Goal: Information Seeking & Learning: Learn about a topic

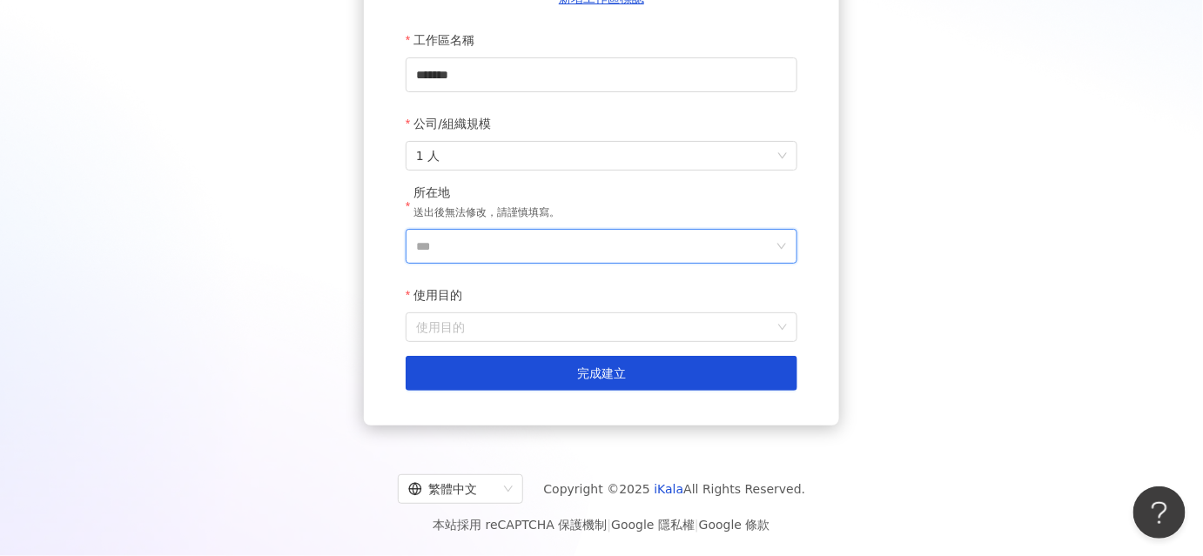
click at [500, 251] on input "***" at bounding box center [594, 246] width 357 height 33
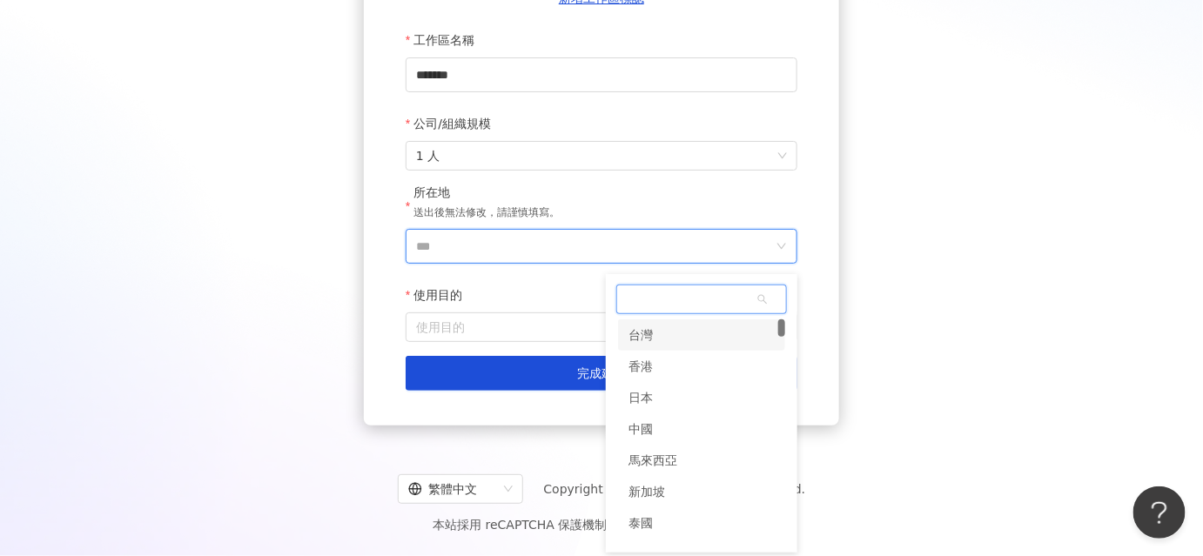
click at [664, 332] on div "台灣" at bounding box center [701, 335] width 167 height 31
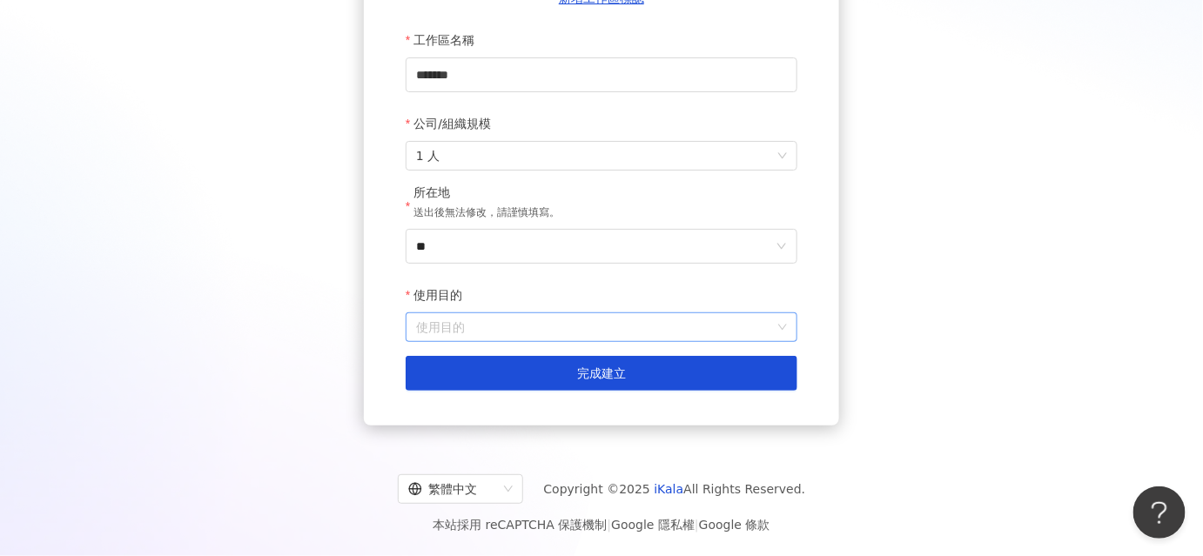
click at [536, 338] on input "使用目的" at bounding box center [601, 327] width 371 height 28
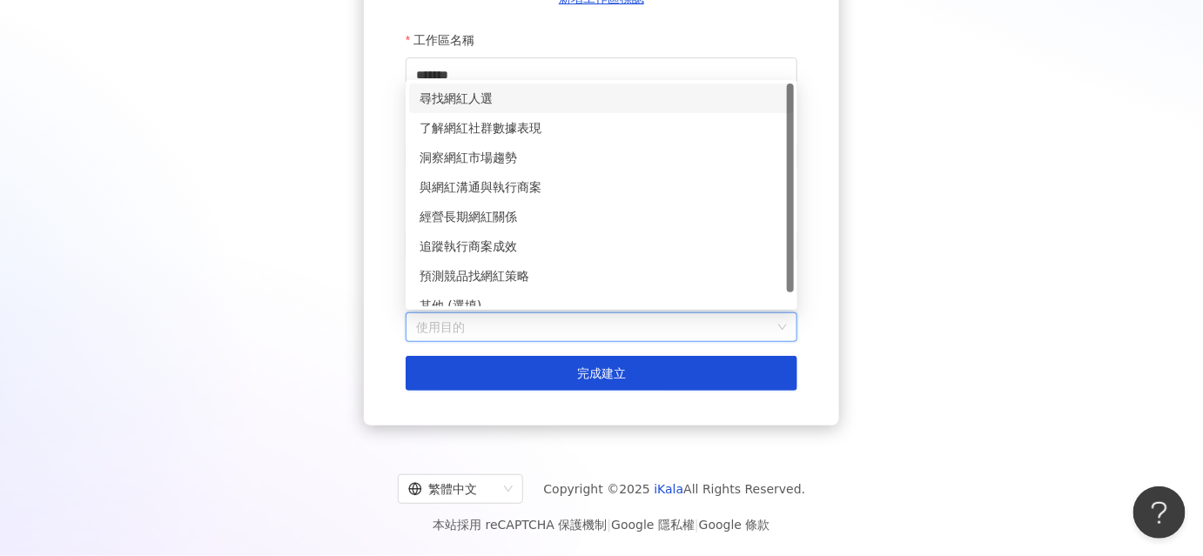
click at [473, 94] on div "尋找網紅人選" at bounding box center [602, 98] width 364 height 19
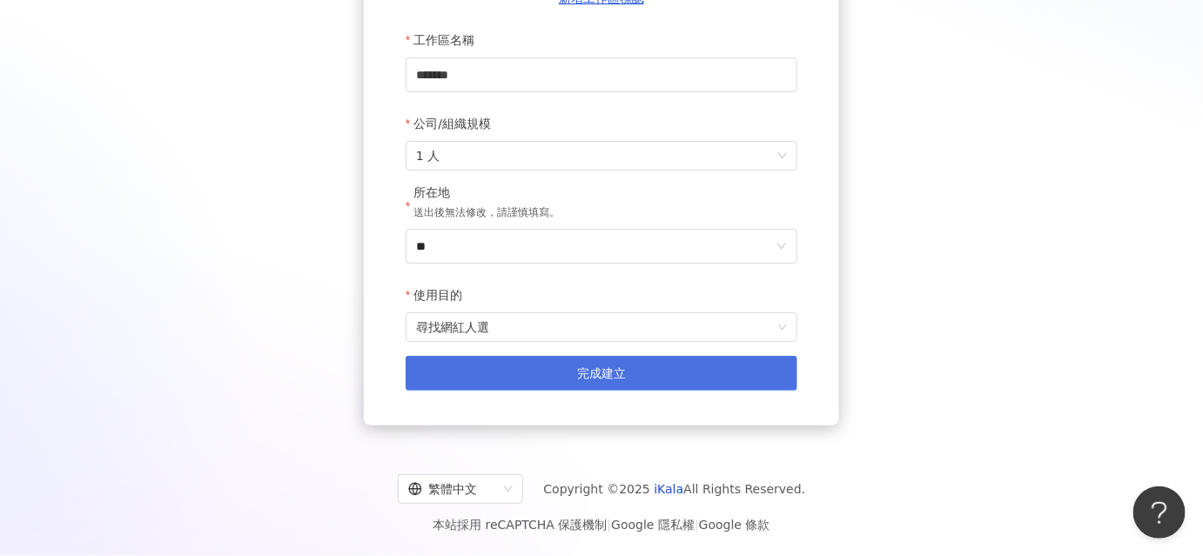
click at [545, 369] on button "完成建立" at bounding box center [602, 373] width 392 height 35
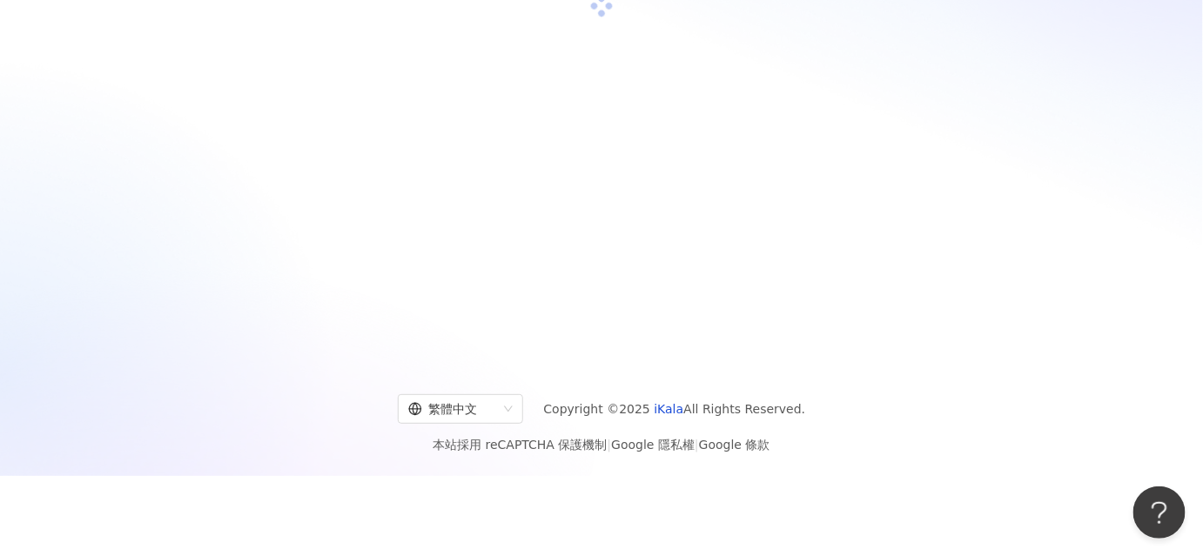
scroll to position [79, 0]
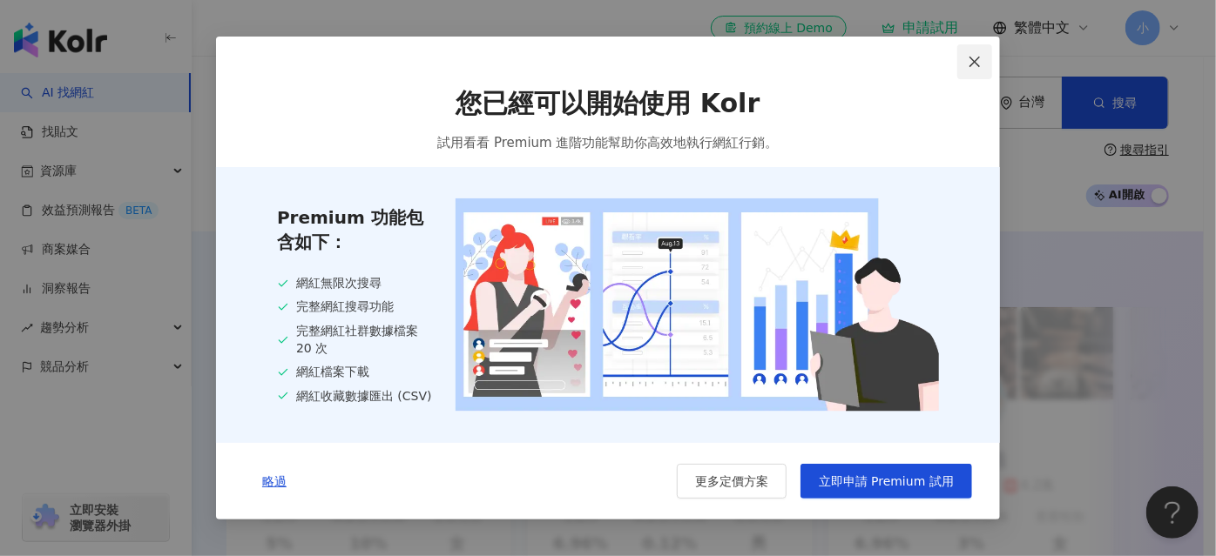
click at [973, 58] on icon "close" at bounding box center [974, 62] width 10 height 10
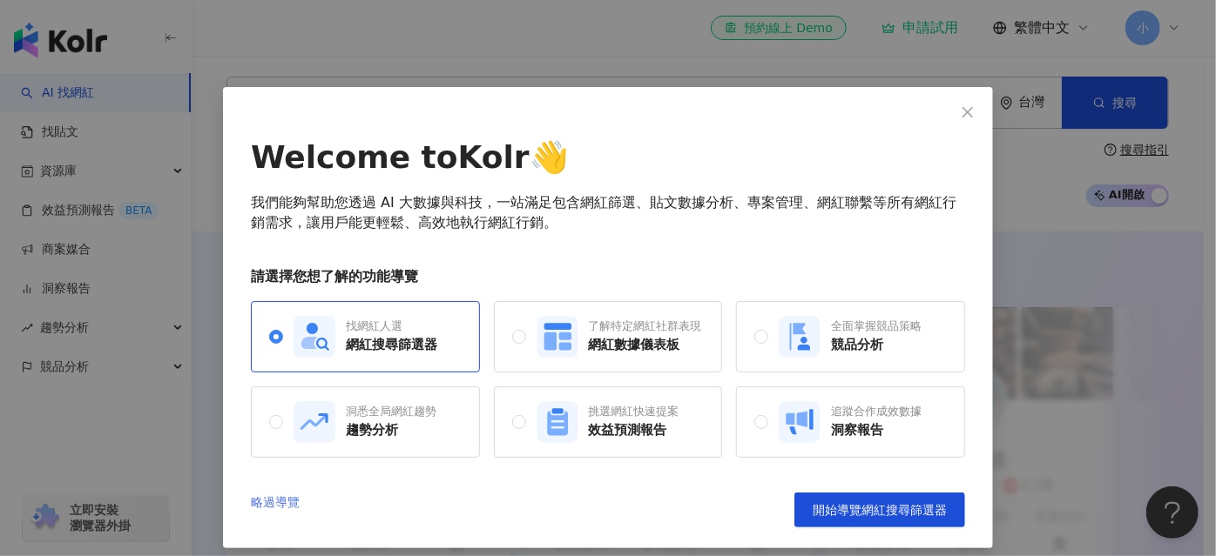
click at [273, 503] on link "略過導覽" at bounding box center [275, 510] width 49 height 35
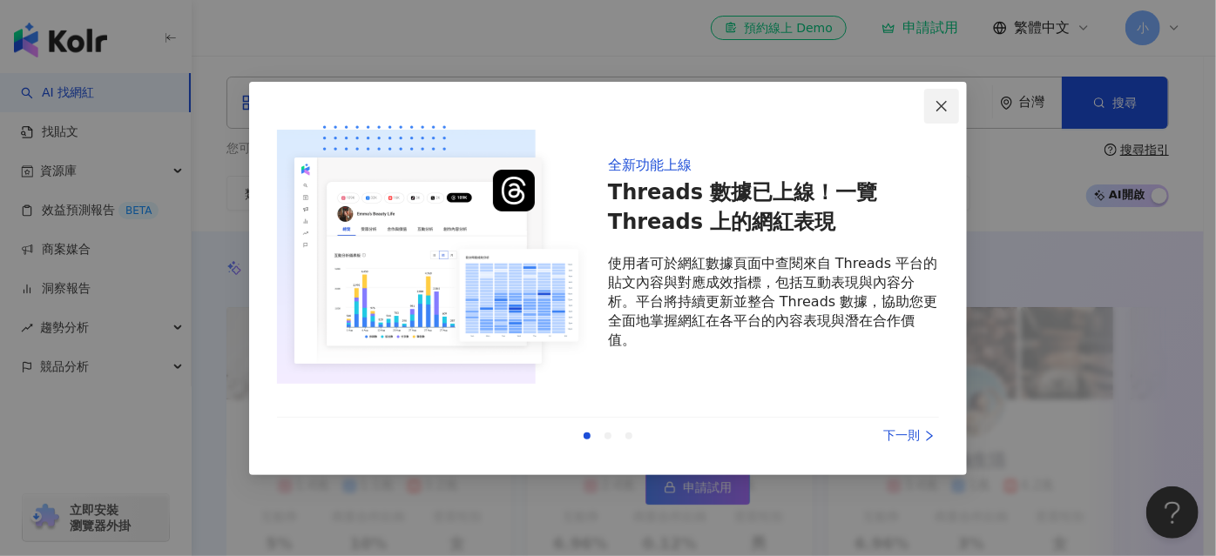
click at [934, 100] on icon "close" at bounding box center [941, 106] width 14 height 14
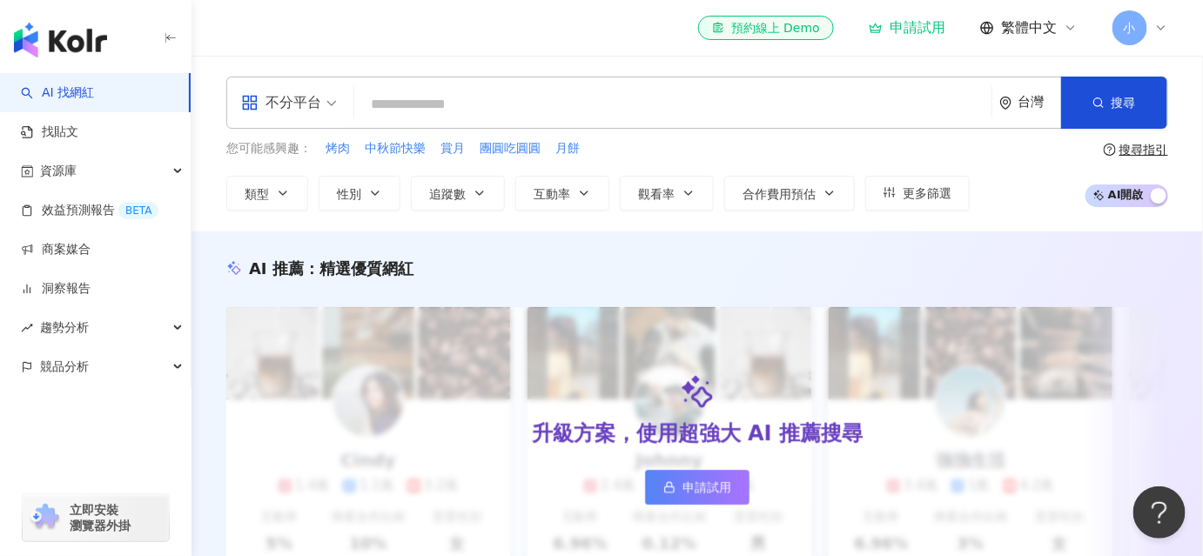
click at [423, 106] on input "search" at bounding box center [672, 104] width 623 height 33
click at [422, 106] on input "search" at bounding box center [672, 104] width 623 height 33
paste input "****"
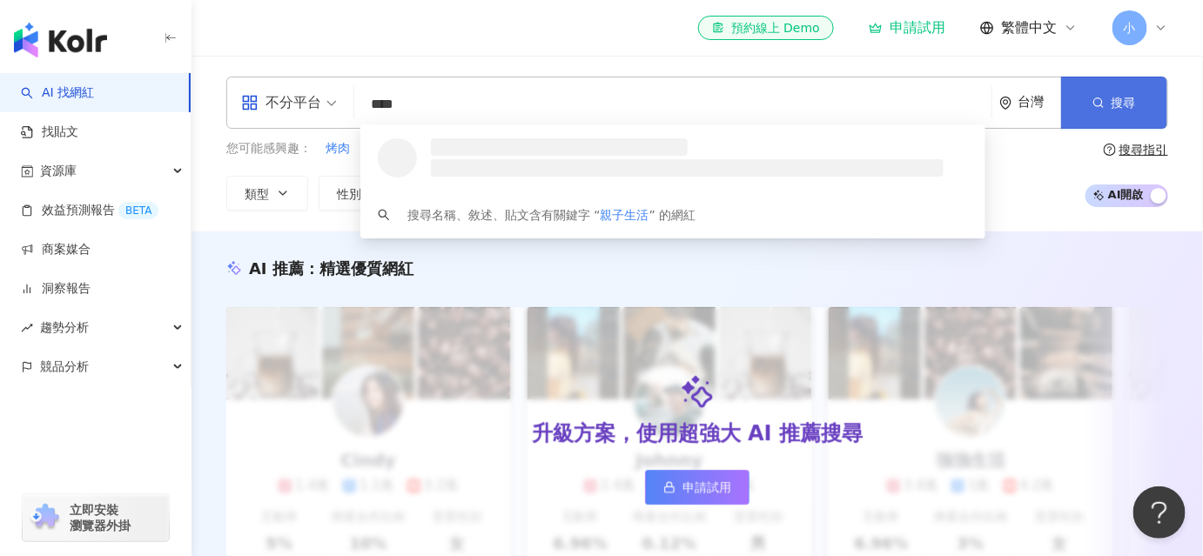
type input "****"
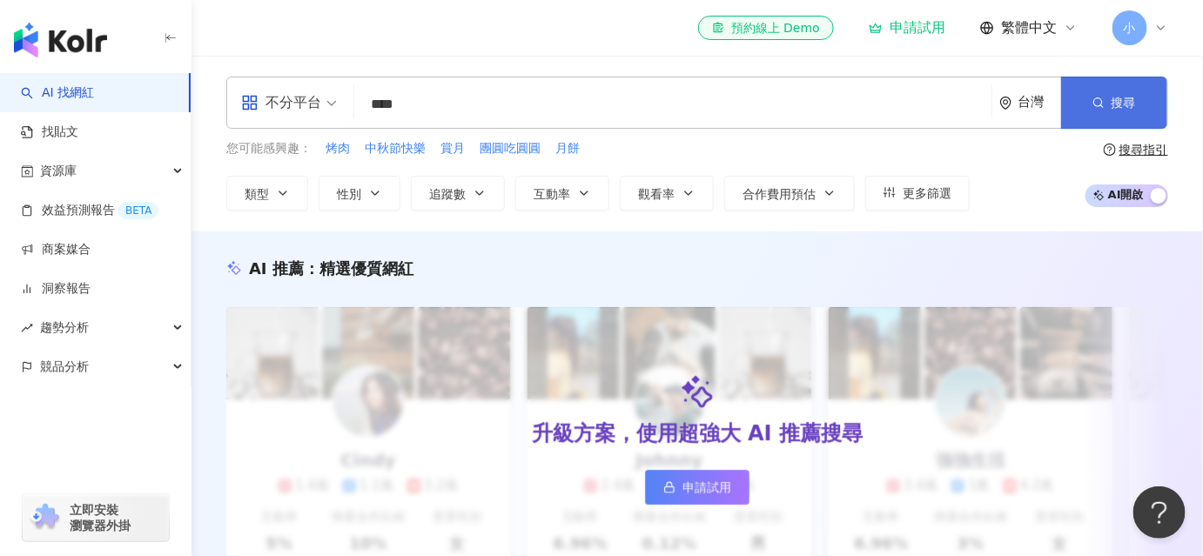
click at [1095, 107] on icon "button" at bounding box center [1099, 103] width 12 height 12
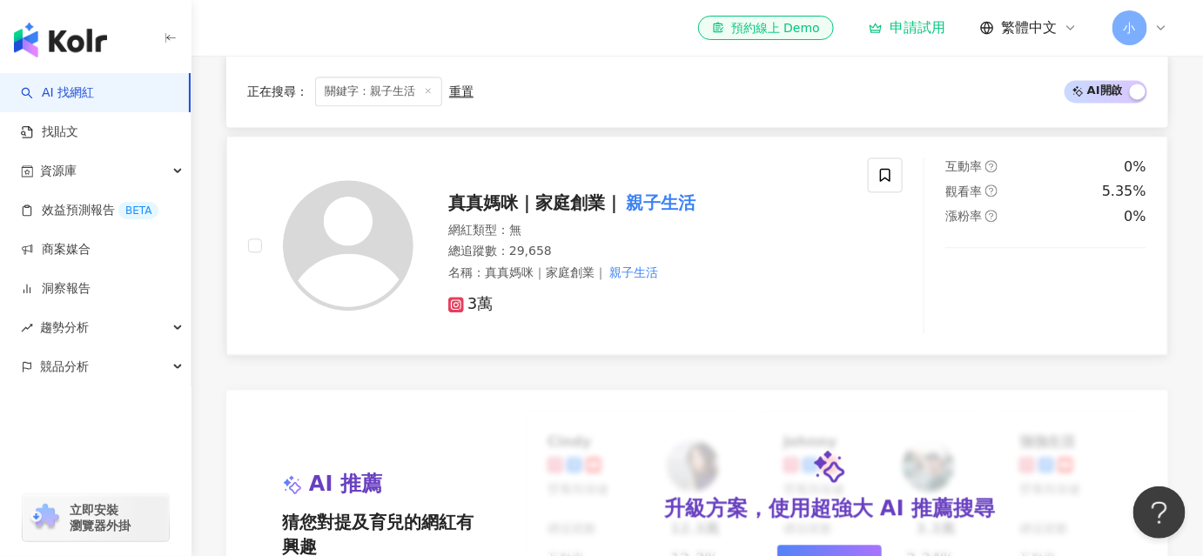
scroll to position [1108, 0]
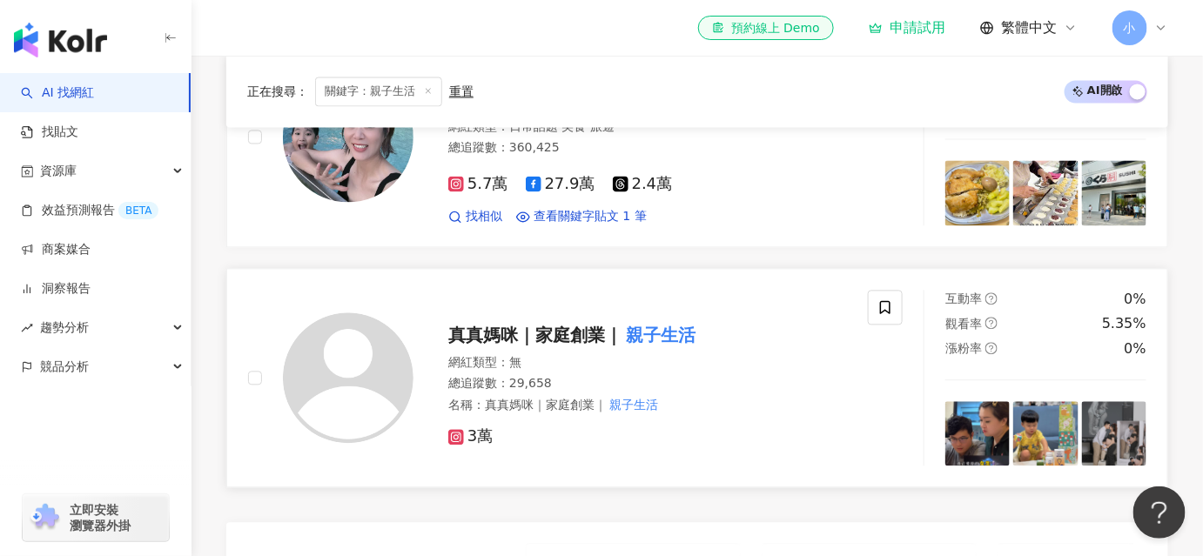
click at [485, 338] on span "真真媽咪｜家庭創業｜" at bounding box center [535, 335] width 174 height 21
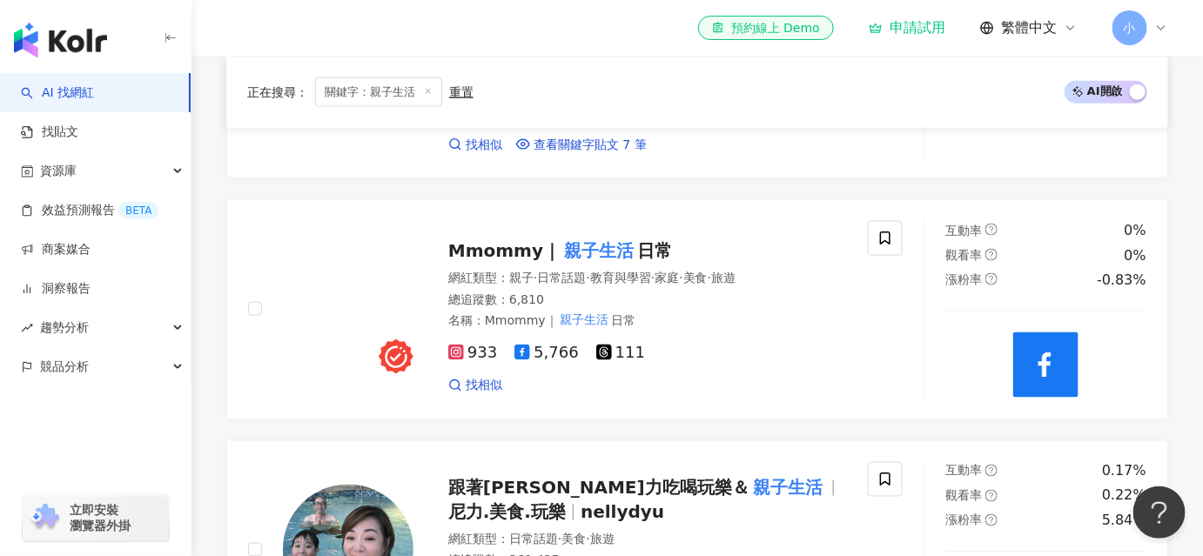
scroll to position [475, 0]
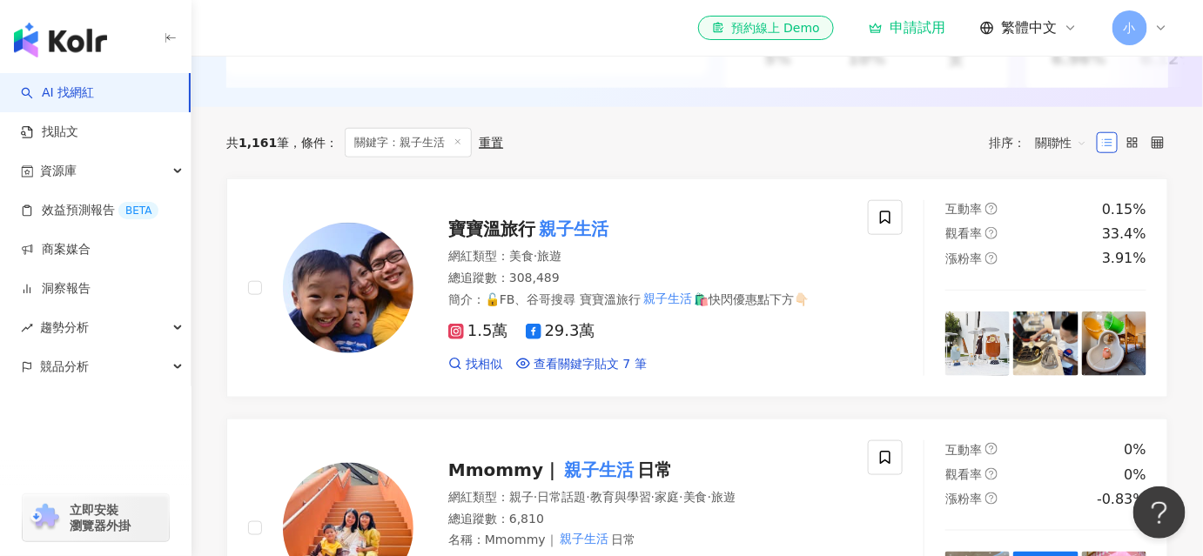
click at [949, 24] on div "el-icon-cs 預約線上 Demo 申請試用 繁體中文 小" at bounding box center [933, 27] width 470 height 35
click at [911, 20] on div "申請試用" at bounding box center [907, 27] width 77 height 17
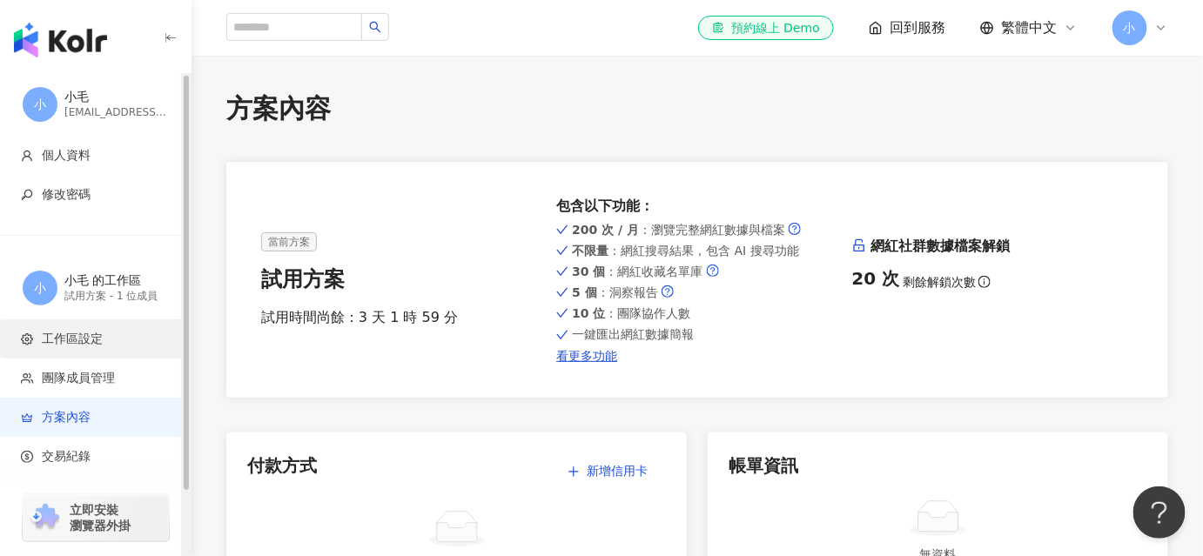
click at [78, 337] on span "工作區設定" at bounding box center [72, 339] width 61 height 17
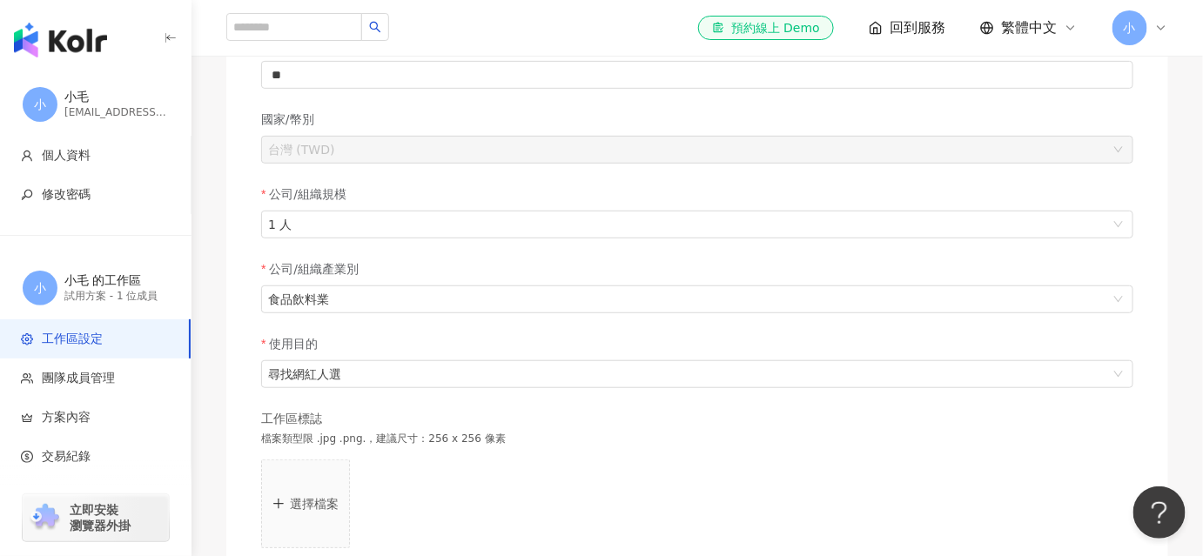
click at [934, 24] on span "回到服務" at bounding box center [918, 27] width 56 height 19
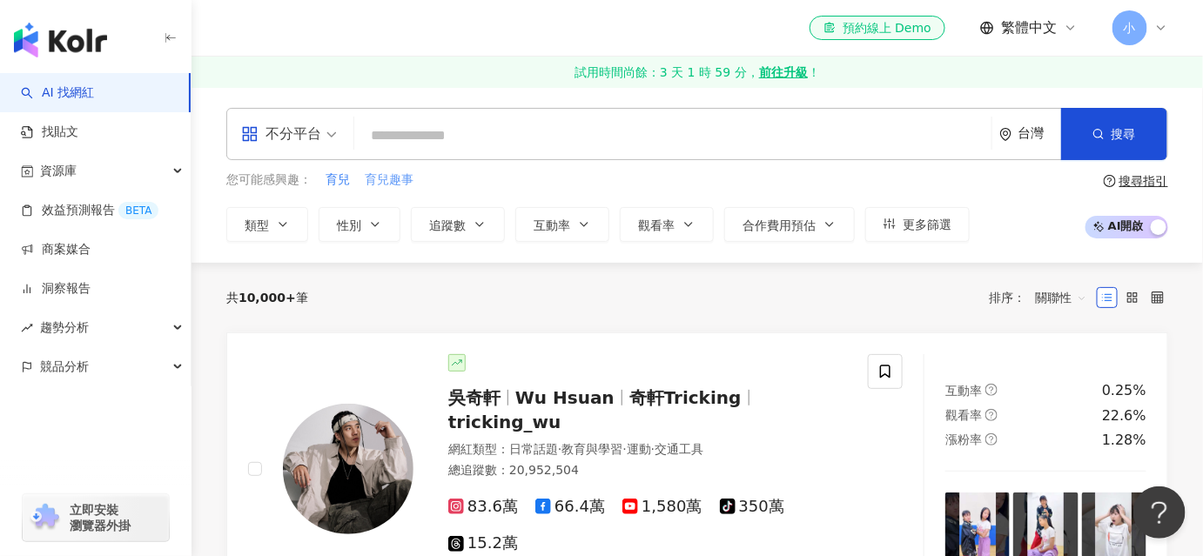
click at [386, 187] on span "育兒趣事" at bounding box center [389, 180] width 49 height 17
type input "****"
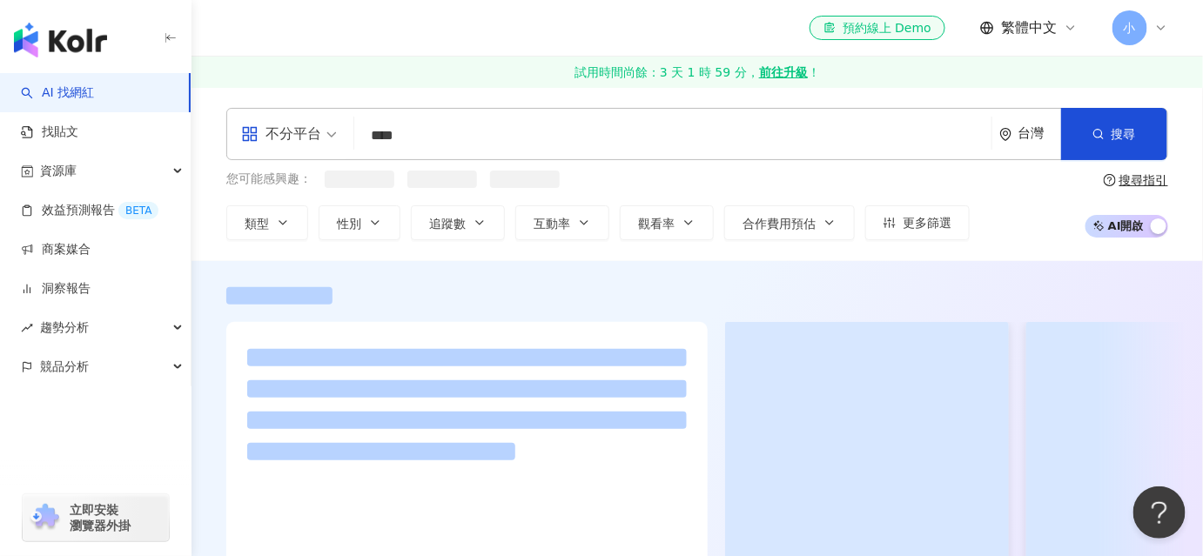
click at [1133, 160] on div "不分平台 **** 台灣 搜尋 您可能感興趣： 類型 性別 追蹤數 互動率 觀看率 合作費用預估 更多篩選 搜尋指引 AI 開啟 AI 關閉" at bounding box center [698, 174] width 1012 height 132
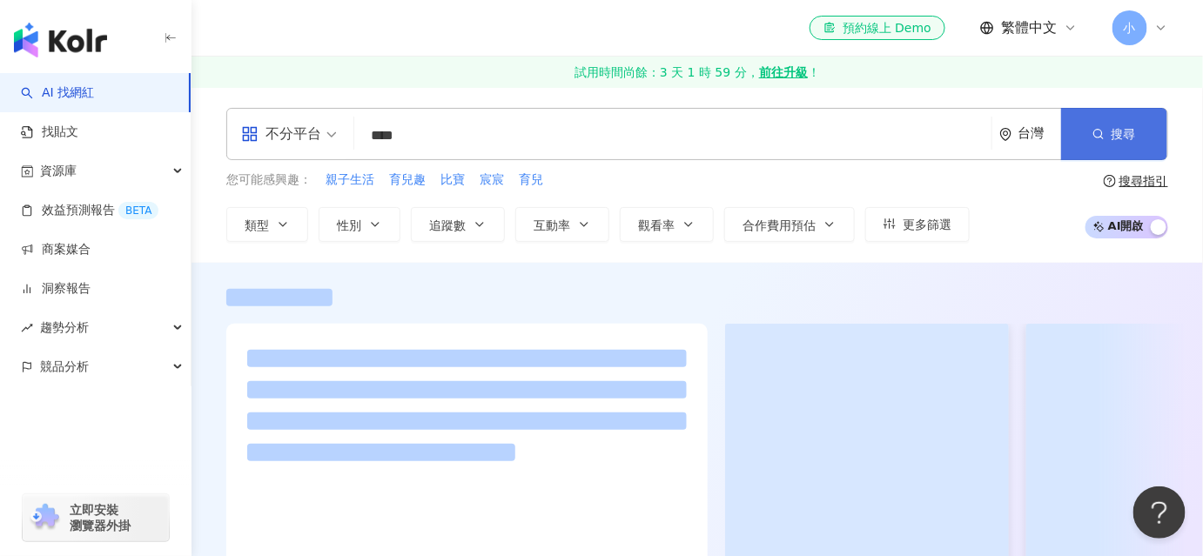
click at [1129, 141] on span "搜尋" at bounding box center [1124, 134] width 24 height 14
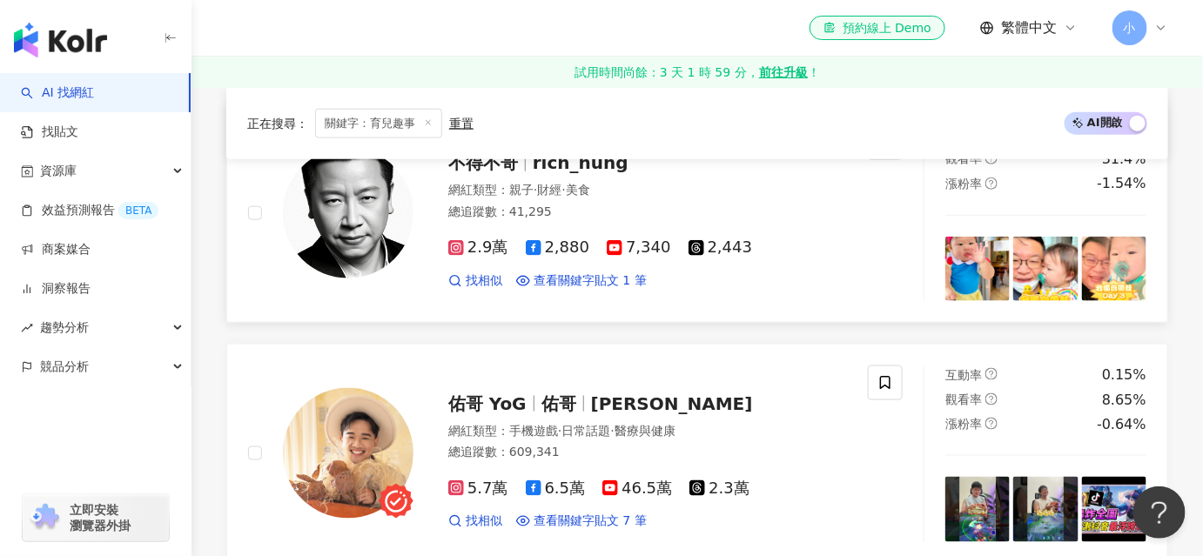
scroll to position [475, 0]
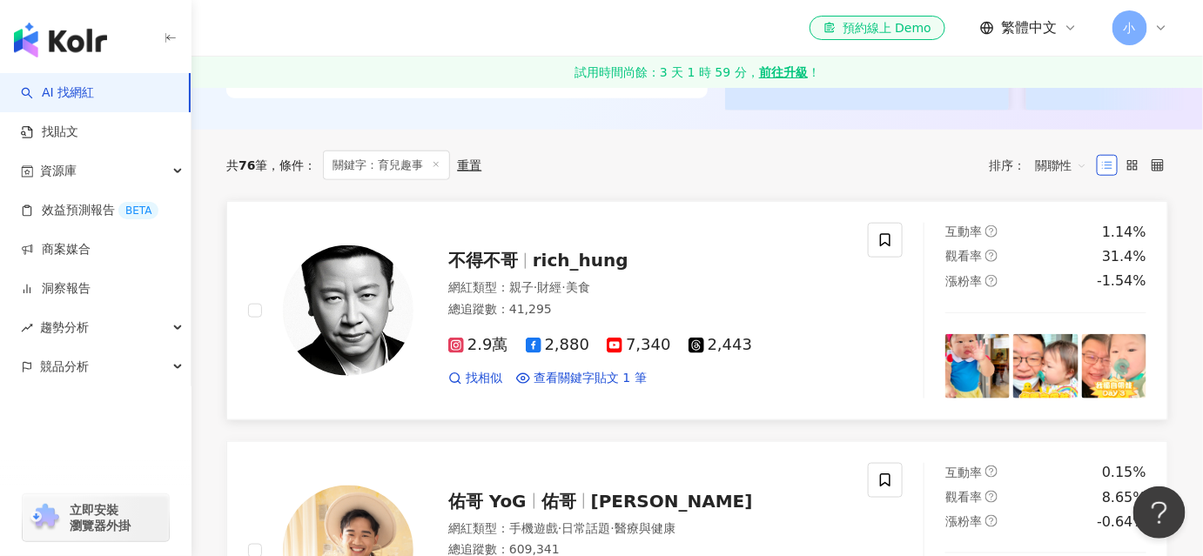
click at [550, 268] on span "rich_hung" at bounding box center [581, 260] width 96 height 21
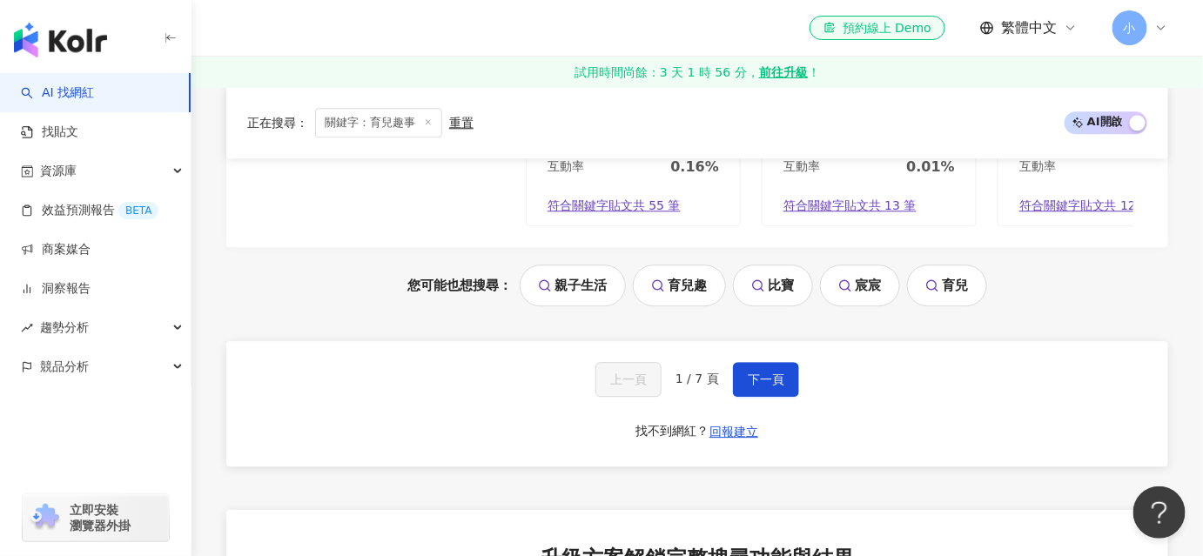
scroll to position [3751, 0]
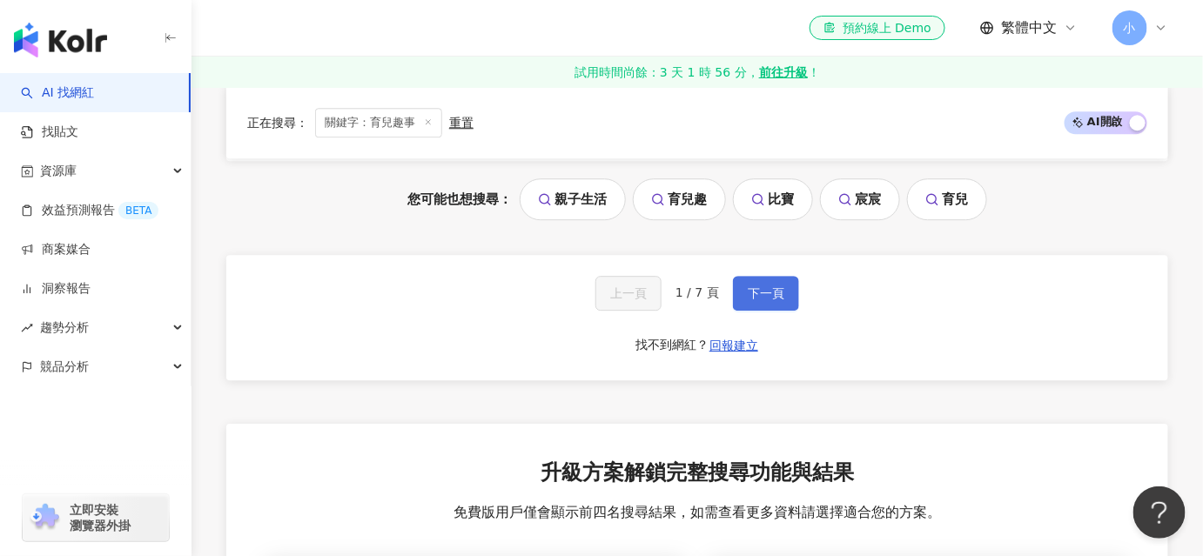
click at [759, 300] on span "下一頁" at bounding box center [766, 293] width 37 height 14
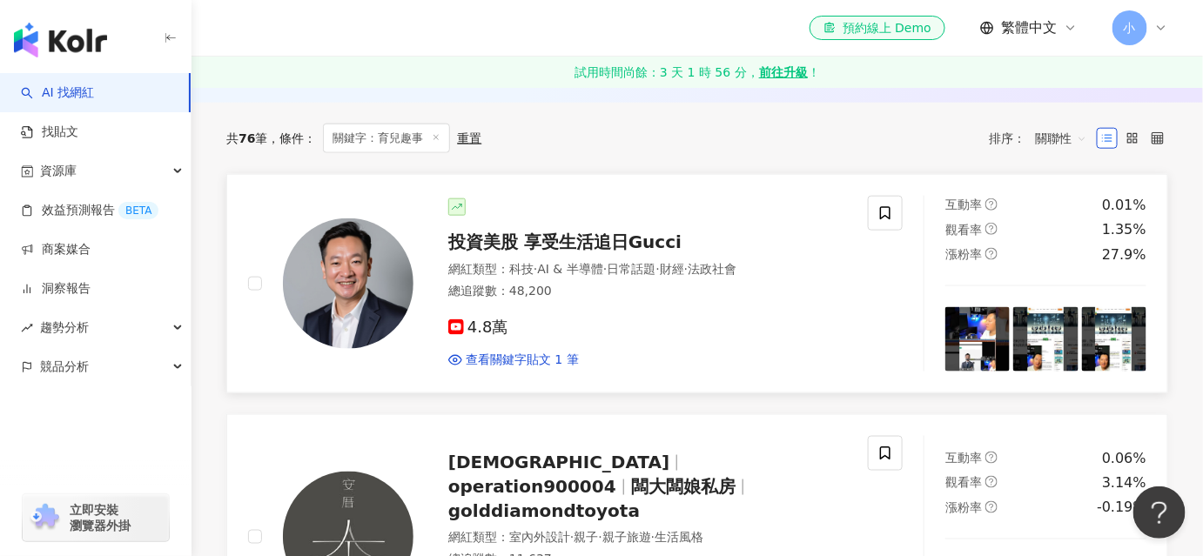
scroll to position [822, 0]
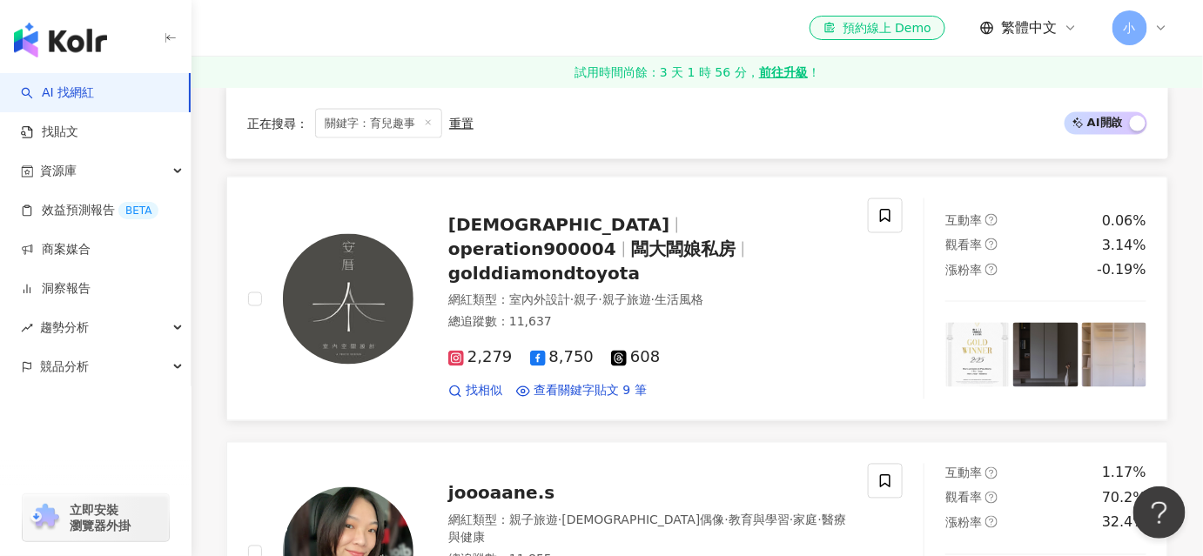
click at [569, 239] on span "operation900004" at bounding box center [532, 249] width 168 height 21
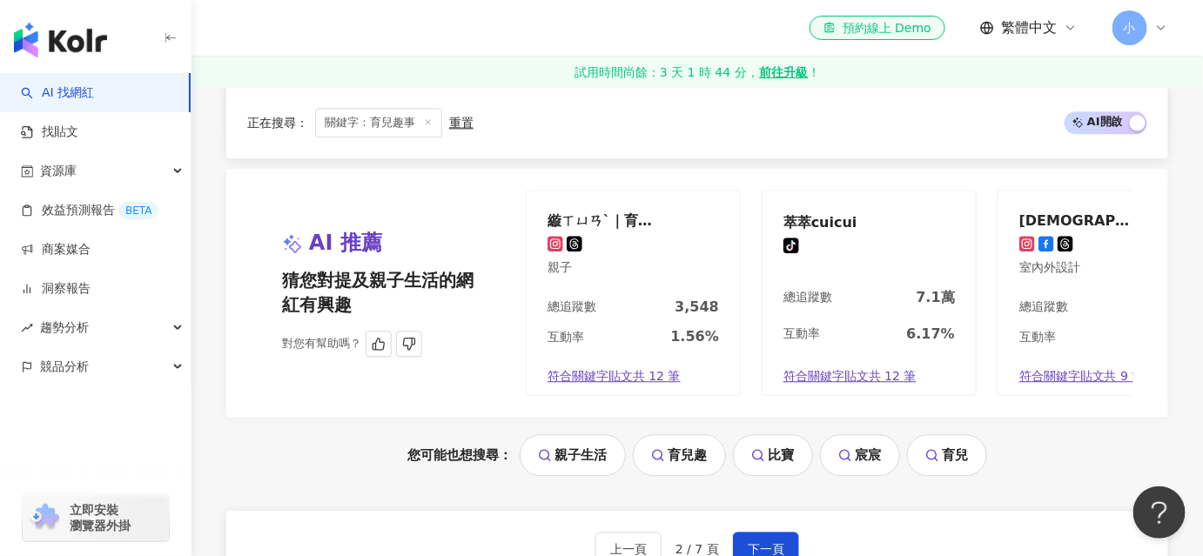
scroll to position [3592, 0]
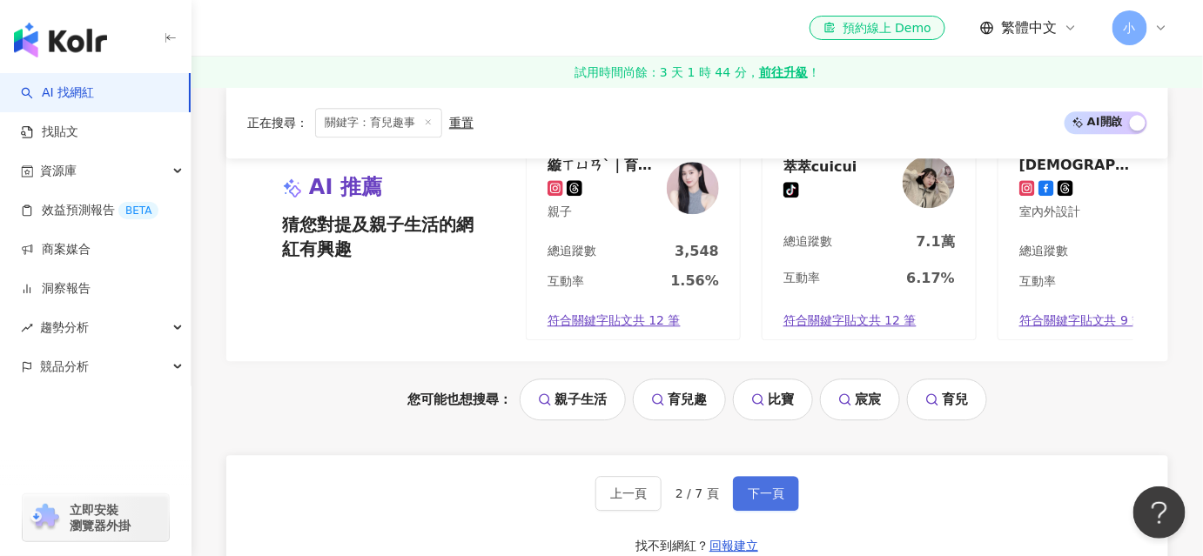
click at [758, 487] on span "下一頁" at bounding box center [766, 494] width 37 height 14
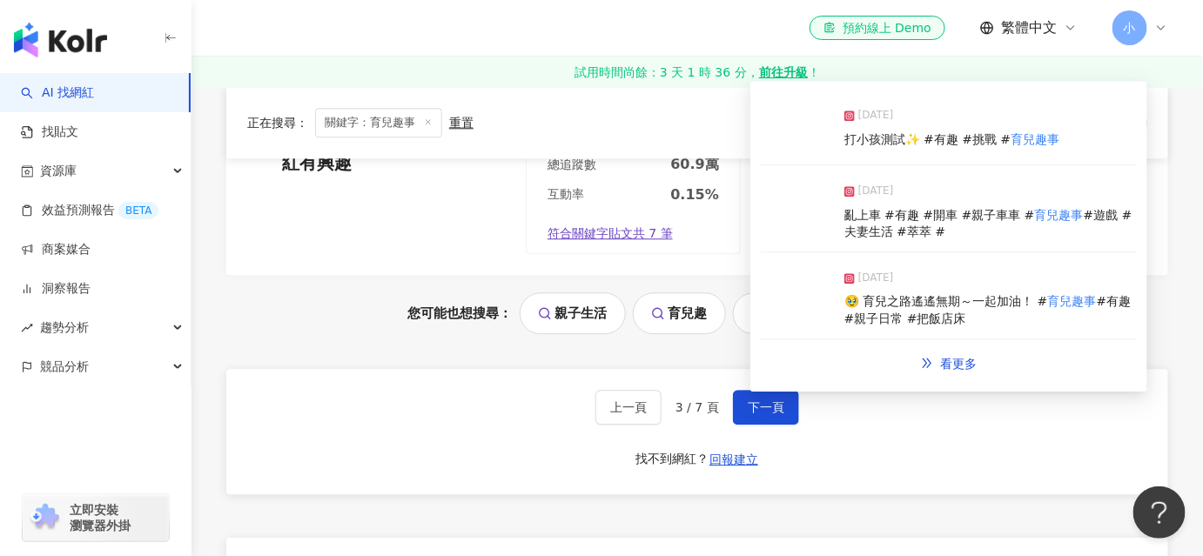
scroll to position [3765, 0]
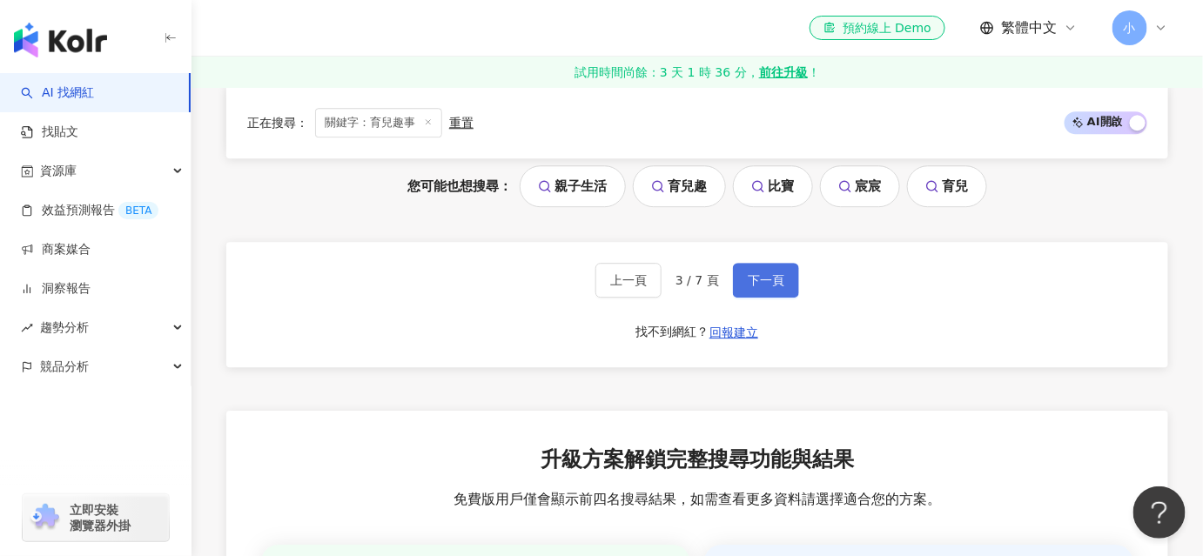
click at [768, 287] on span "下一頁" at bounding box center [766, 280] width 37 height 14
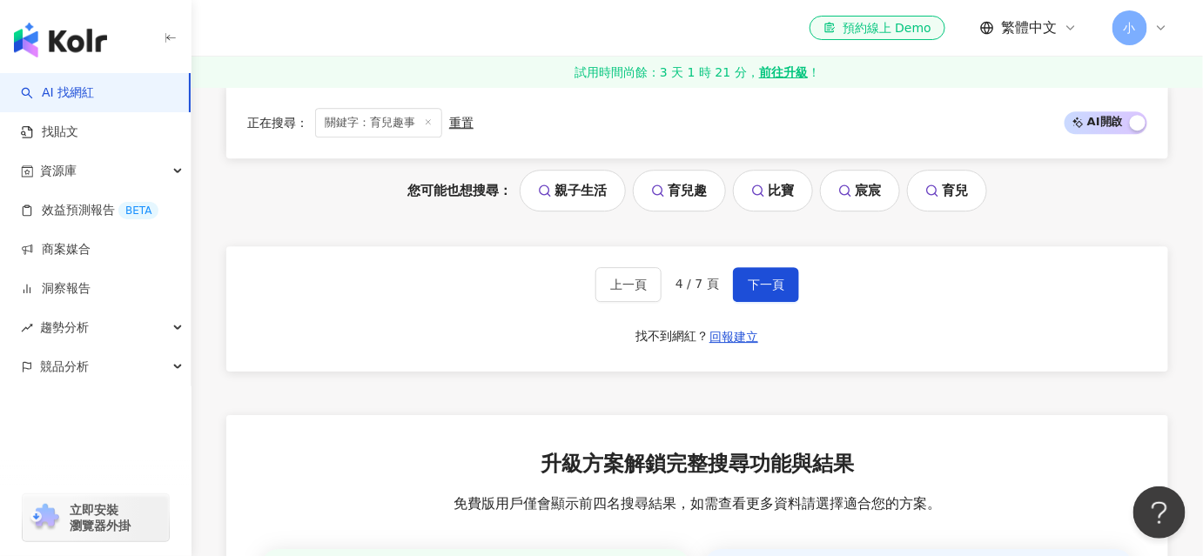
scroll to position [3852, 0]
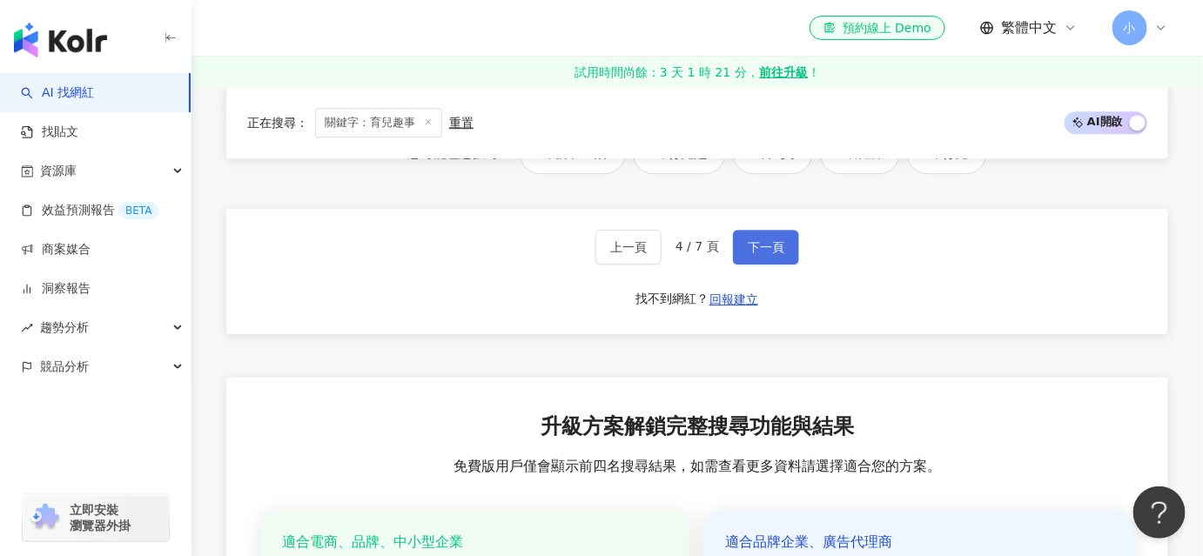
click at [772, 265] on button "下一頁" at bounding box center [766, 247] width 66 height 35
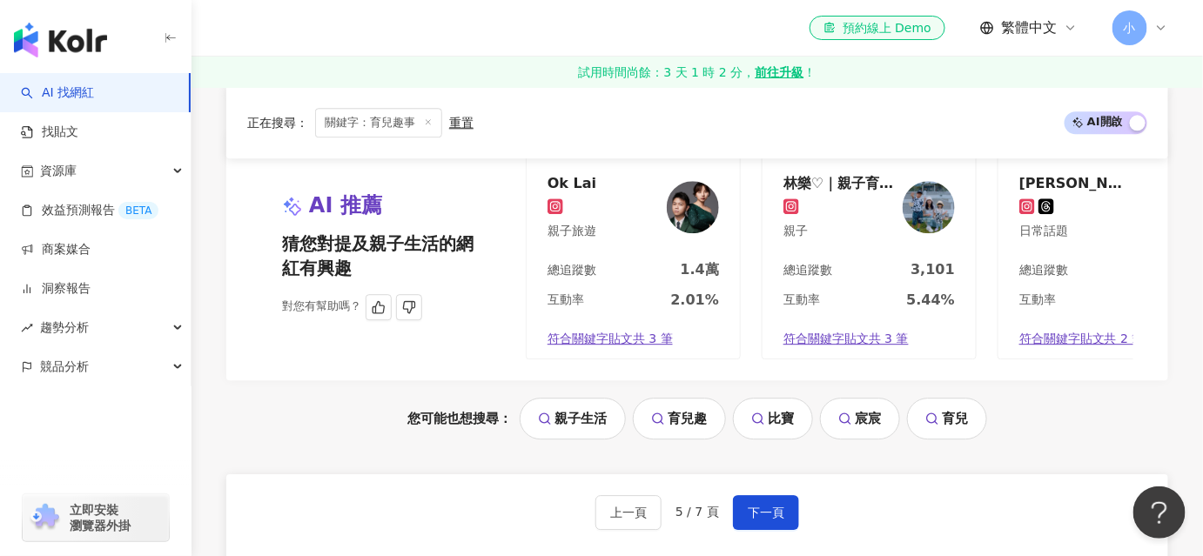
scroll to position [3799, 0]
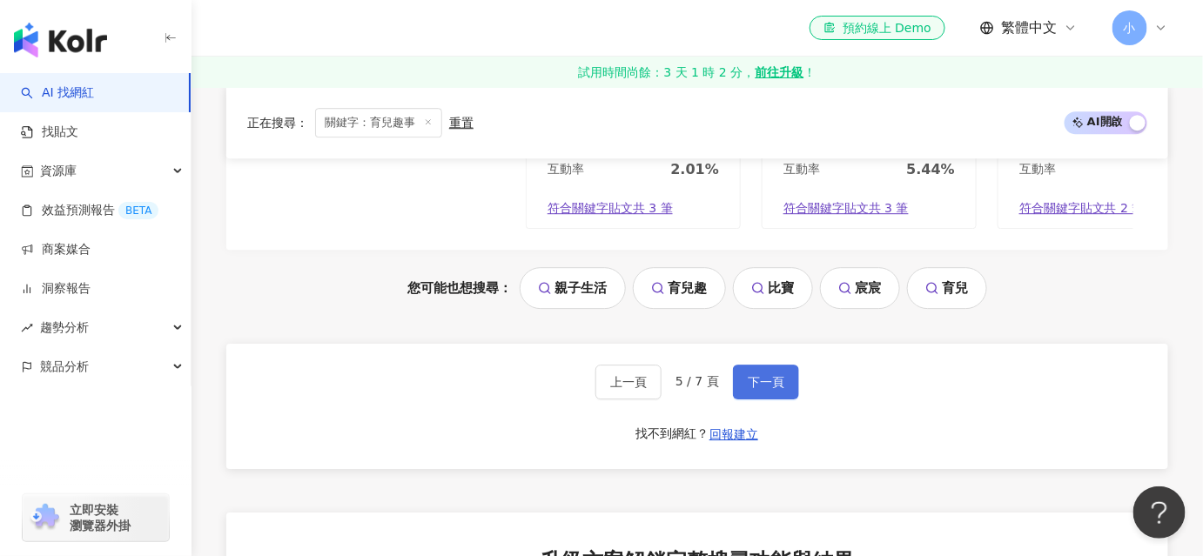
click at [761, 389] on span "下一頁" at bounding box center [766, 382] width 37 height 14
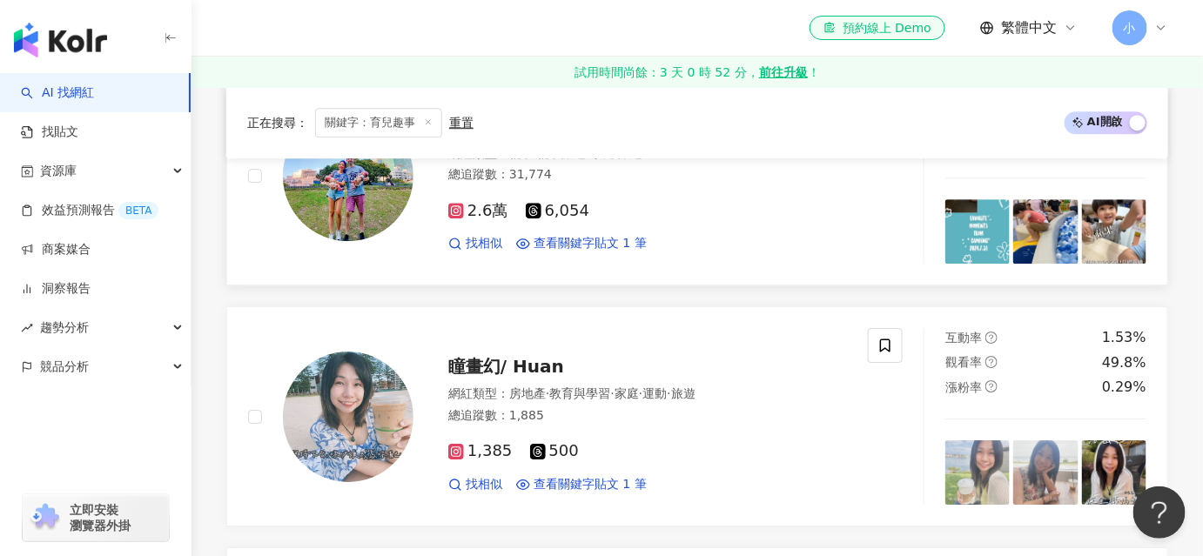
scroll to position [1771, 0]
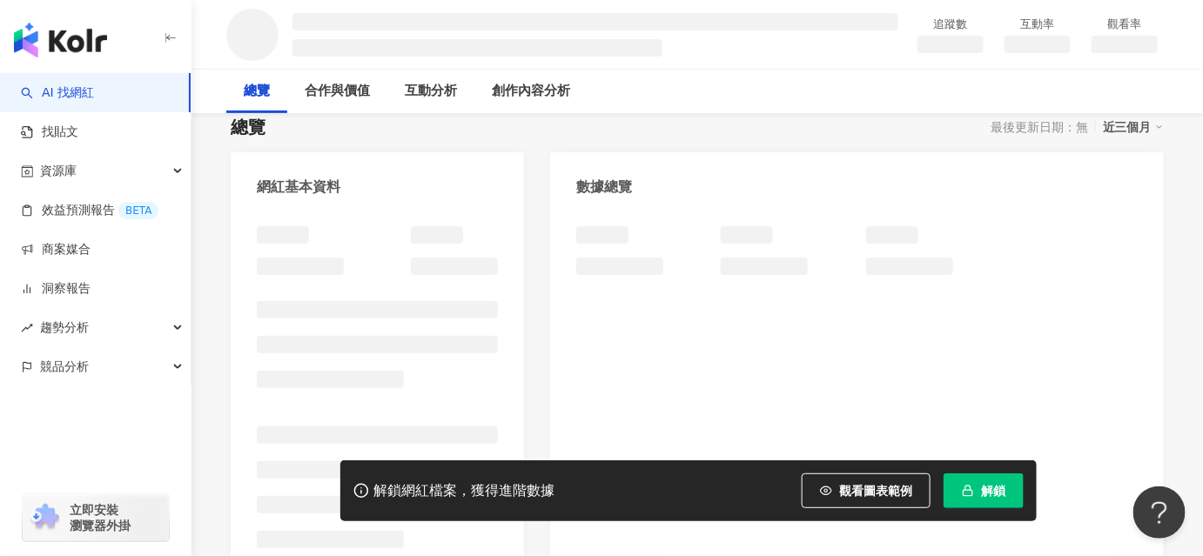
scroll to position [237, 0]
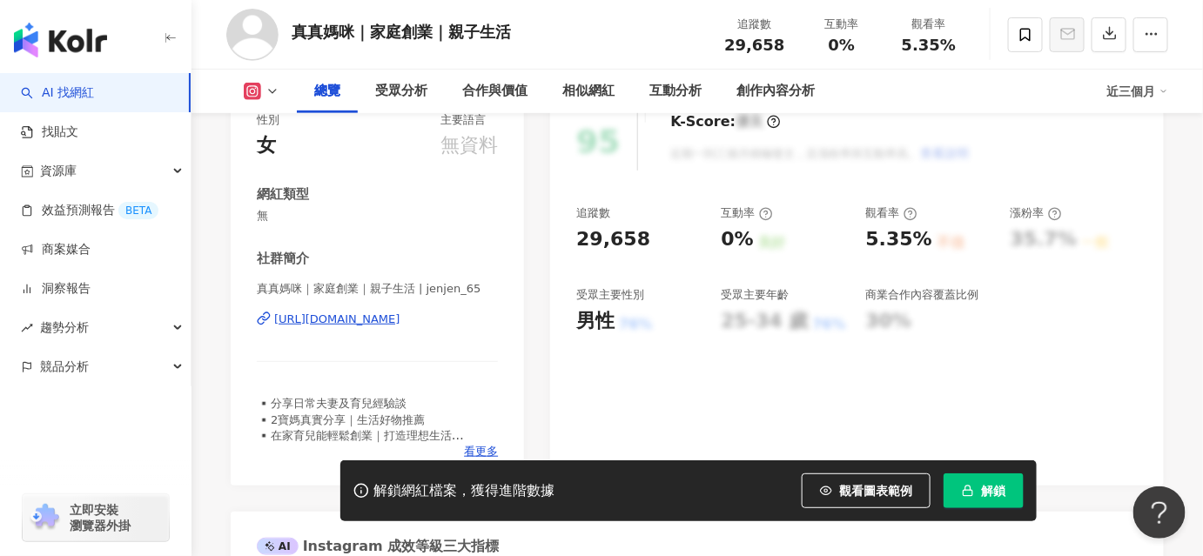
click at [399, 315] on div "https://www.instagram.com/jenjen_65?igsh=NmMxcDIwcWsyeGJ1" at bounding box center [337, 320] width 126 height 16
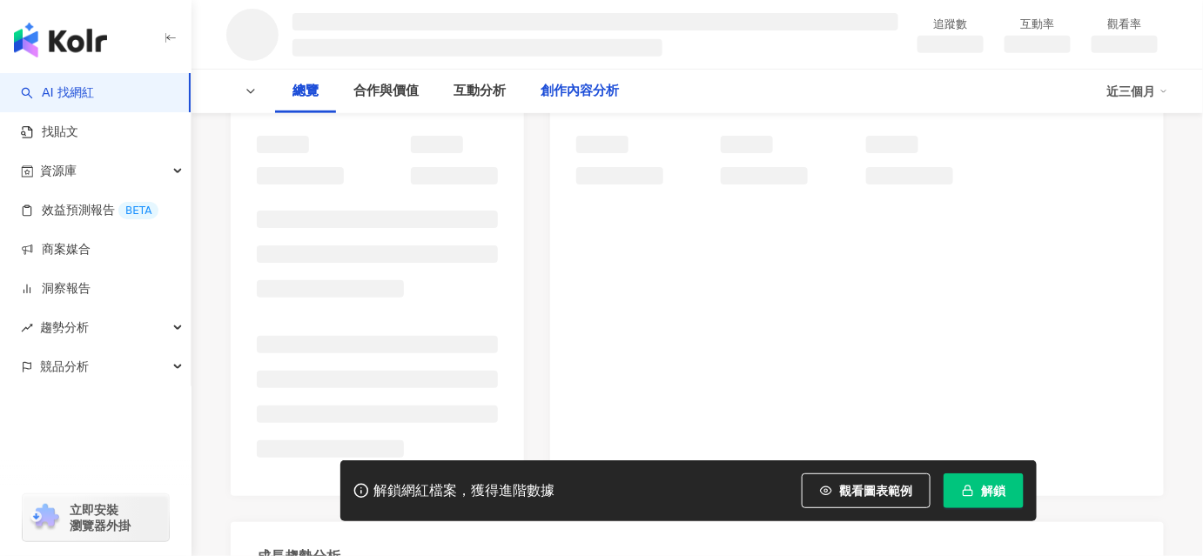
scroll to position [316, 0]
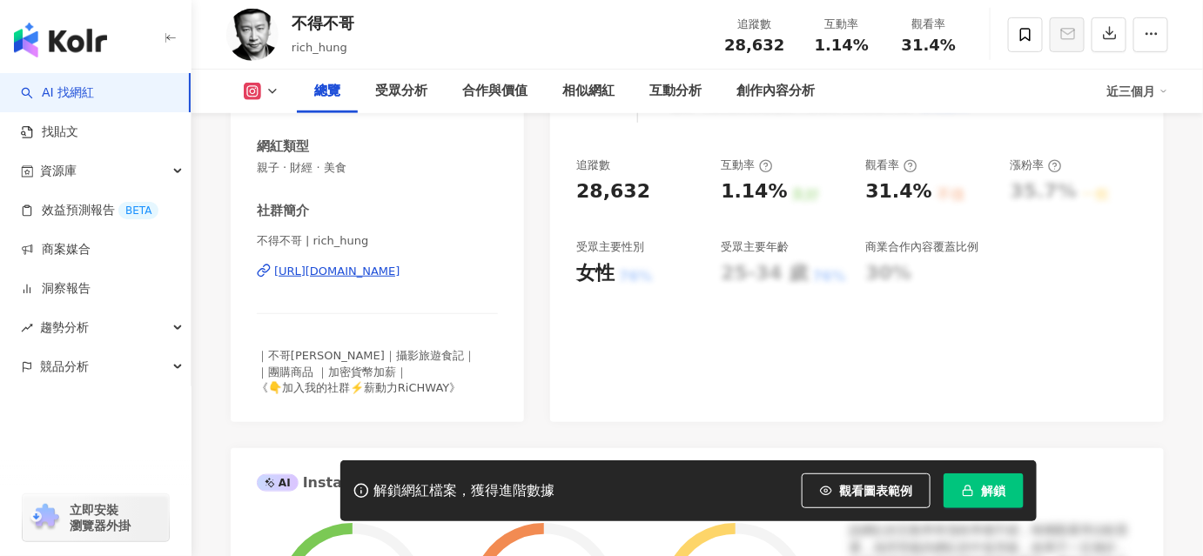
click at [374, 271] on div "https://www.instagram.com/rich_hung/" at bounding box center [337, 272] width 126 height 16
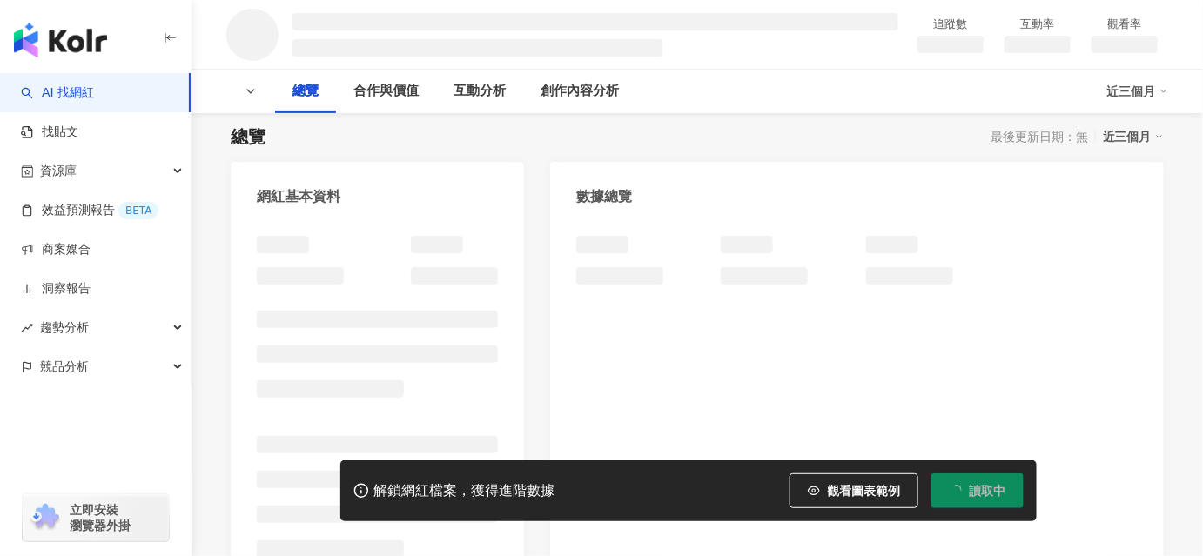
scroll to position [237, 0]
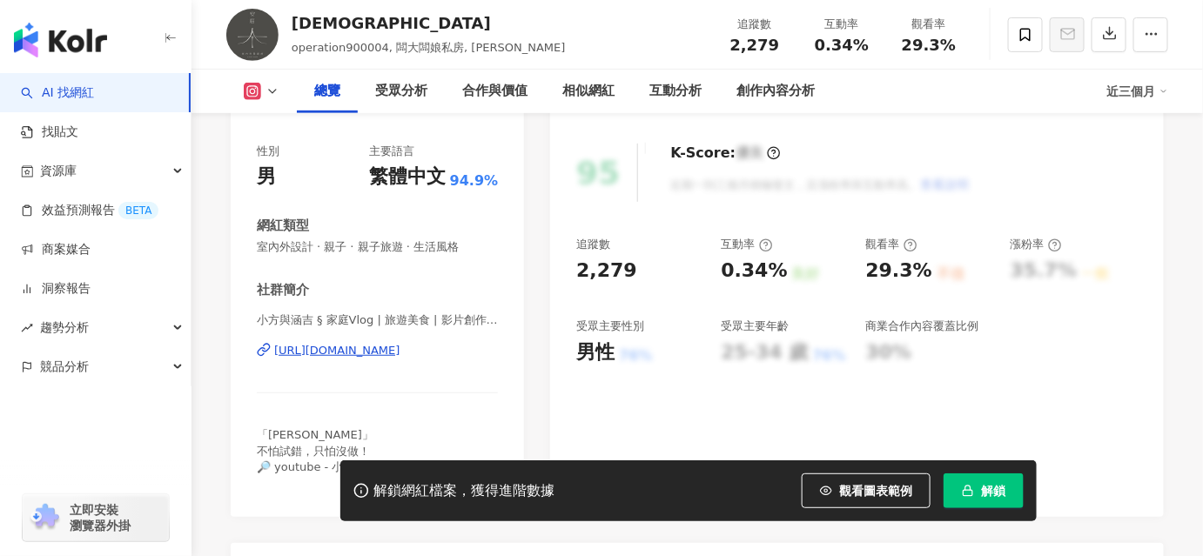
click at [400, 352] on div "https://www.instagram.com/operation900004/" at bounding box center [337, 351] width 126 height 16
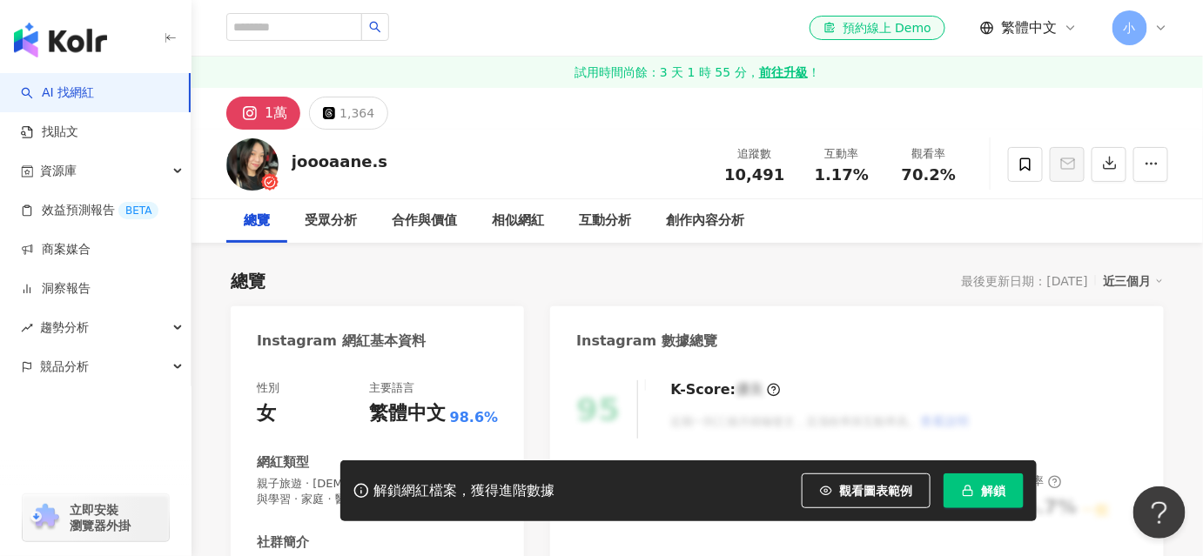
scroll to position [237, 0]
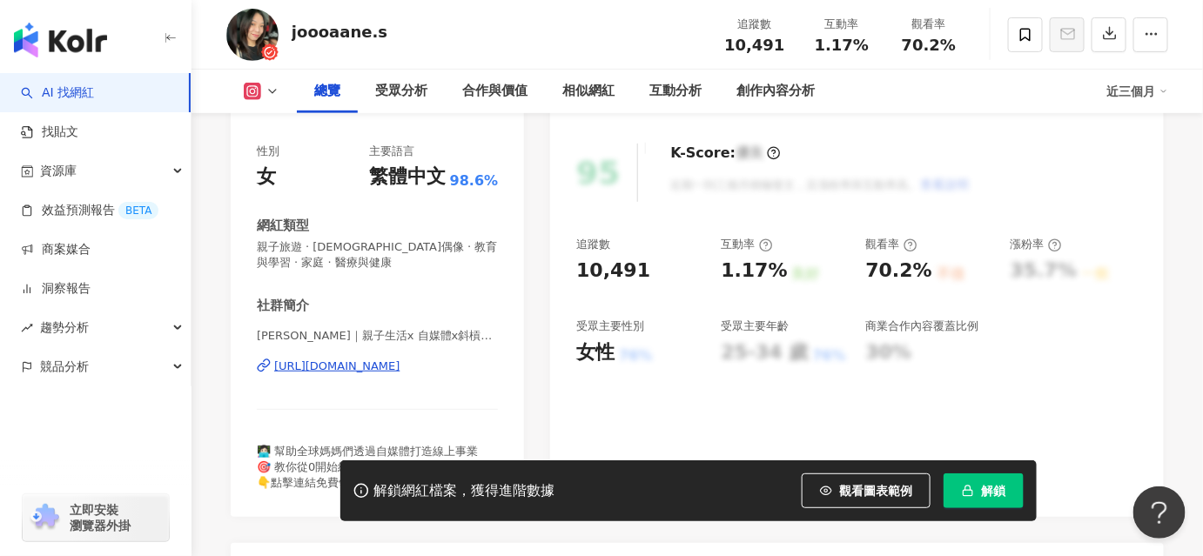
click at [401, 371] on div "https://www.instagram.com/joannesu19/" at bounding box center [337, 367] width 126 height 16
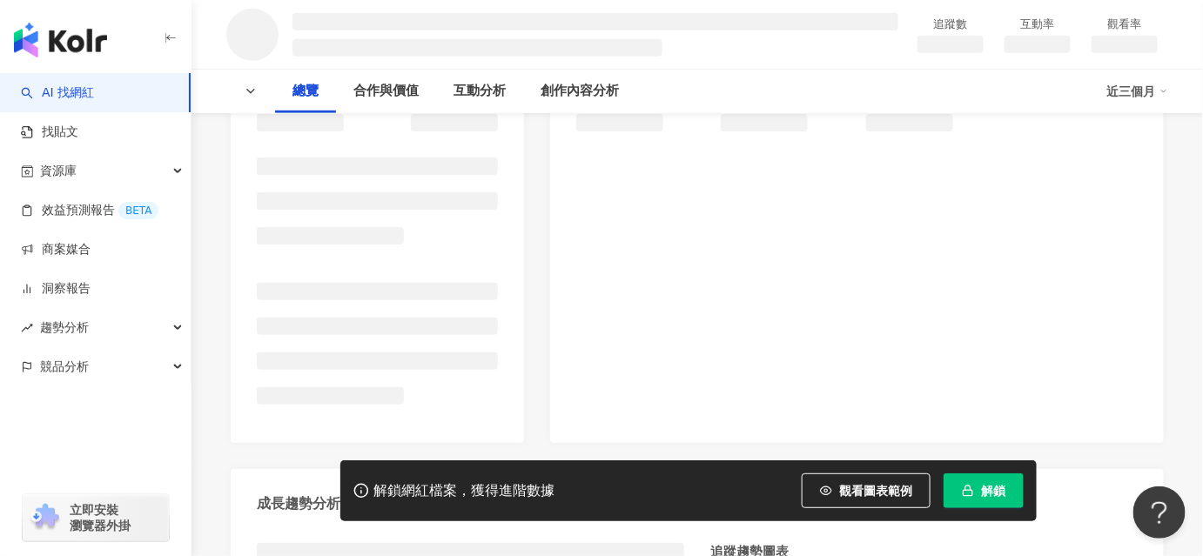
scroll to position [316, 0]
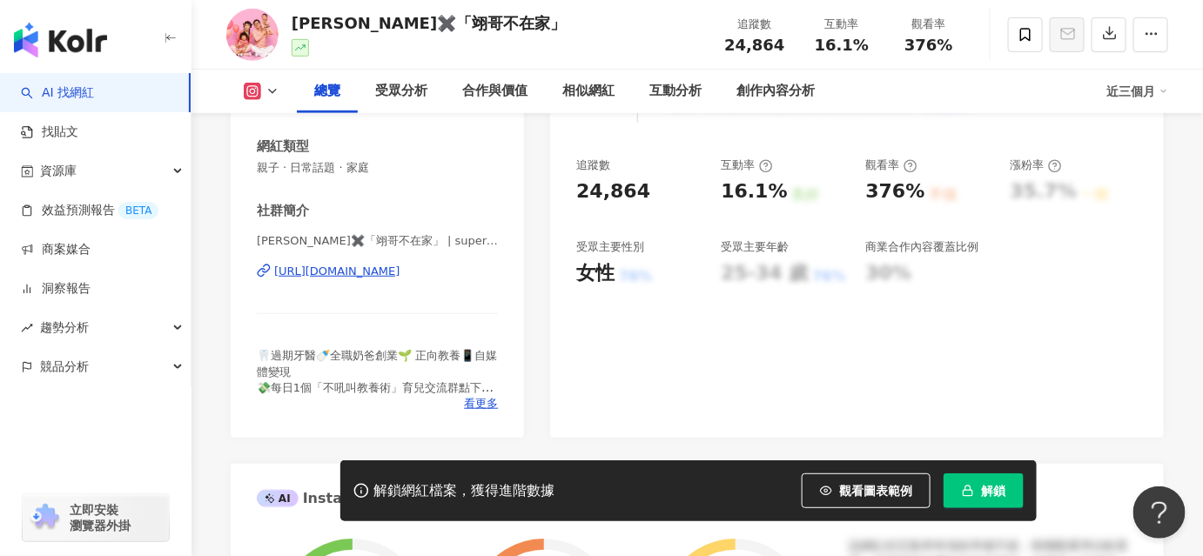
click at [369, 271] on div "https://www.instagram.com/superdad_edd/" at bounding box center [337, 272] width 126 height 16
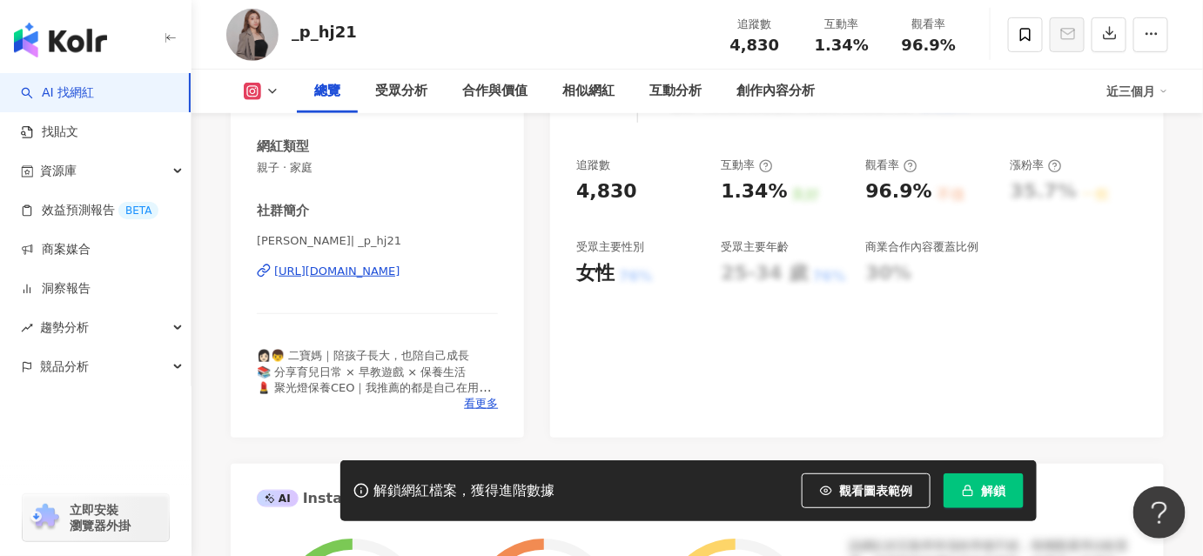
click at [369, 268] on div "https://www.instagram.com/_p_hj21/" at bounding box center [337, 272] width 126 height 16
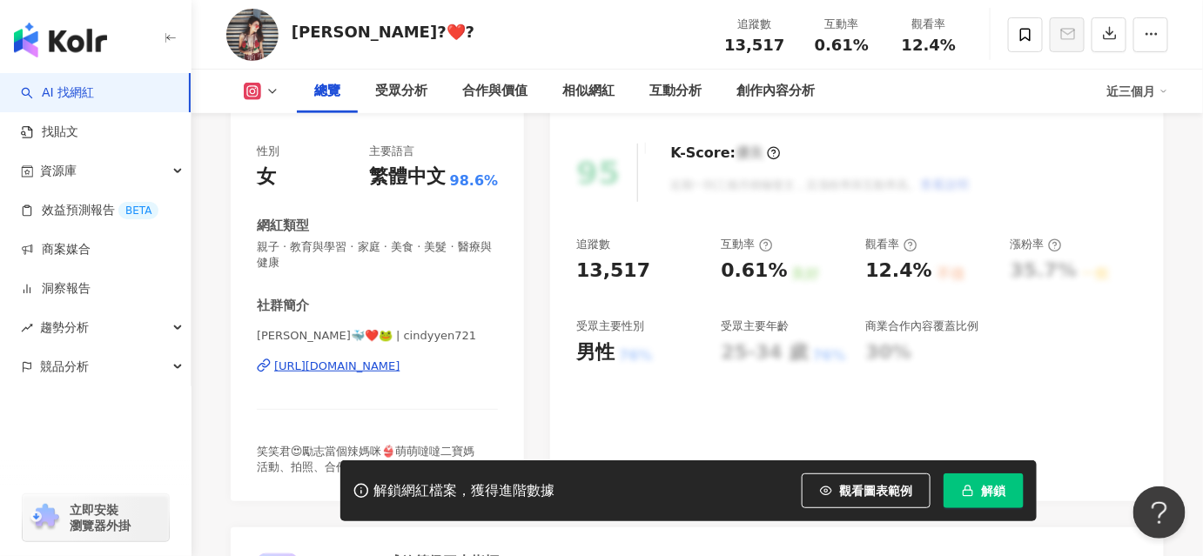
click at [367, 360] on div "[URL][DOMAIN_NAME]" at bounding box center [337, 367] width 126 height 16
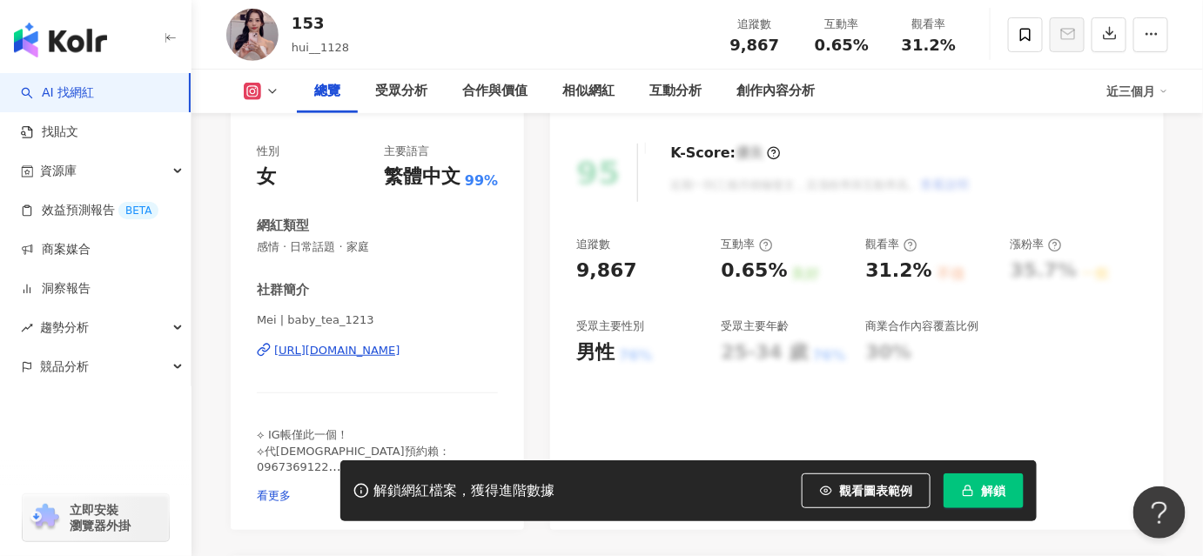
scroll to position [237, 0]
click at [345, 345] on div "https://www.instagram.com/baby_tea_1213/" at bounding box center [337, 351] width 126 height 16
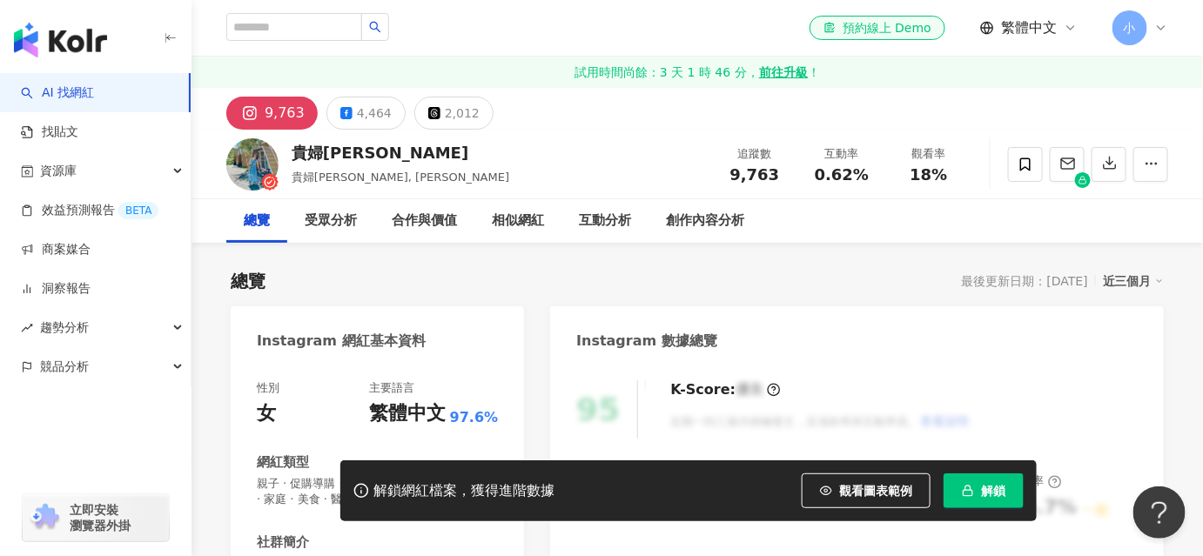
scroll to position [158, 0]
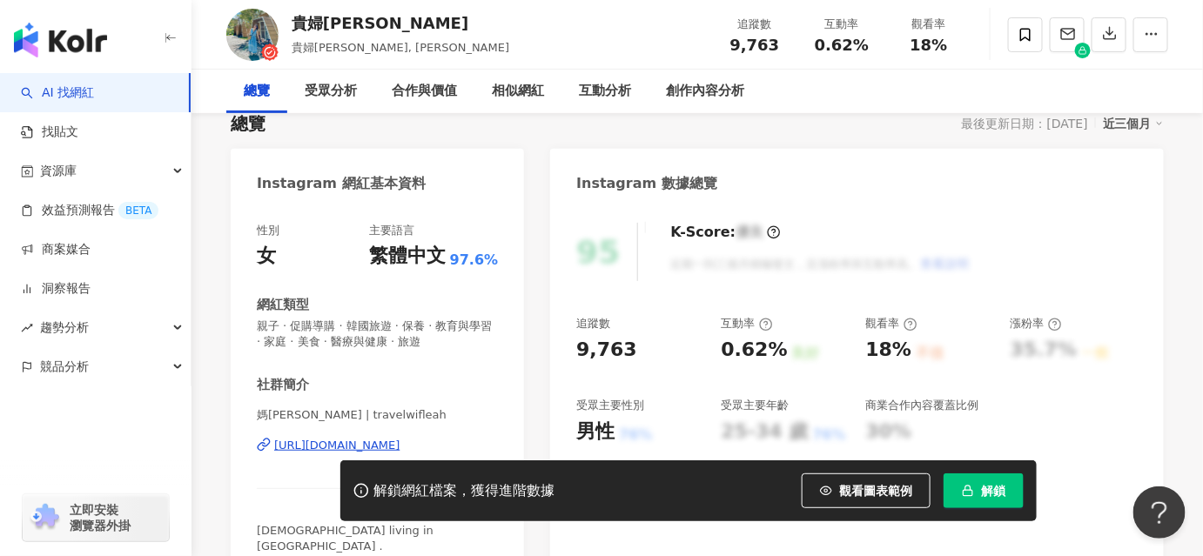
click at [381, 445] on div "https://www.instagram.com/travelwifleah/" at bounding box center [337, 446] width 126 height 16
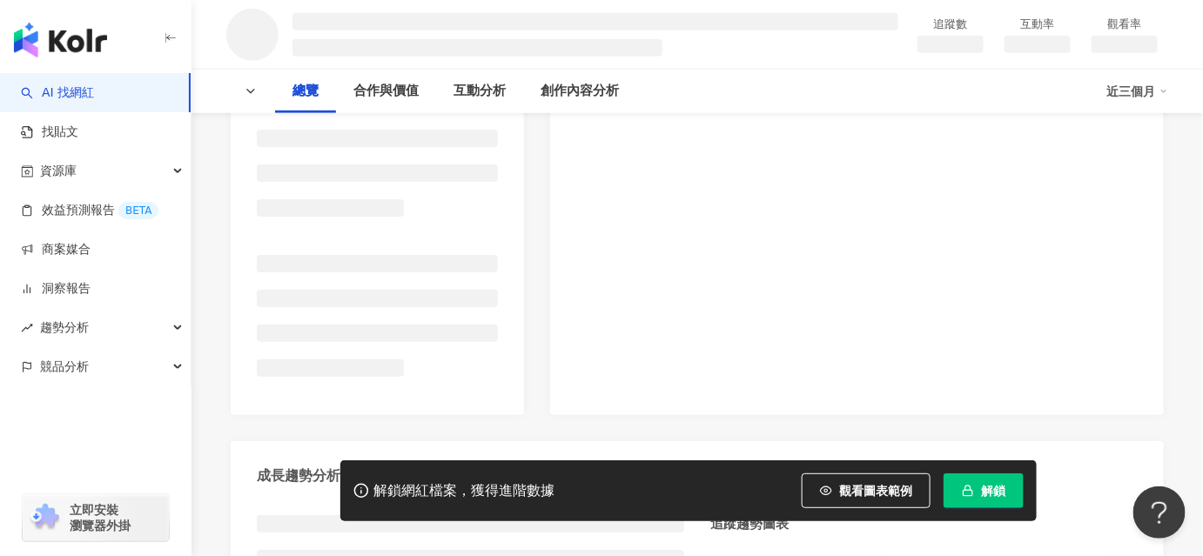
scroll to position [316, 0]
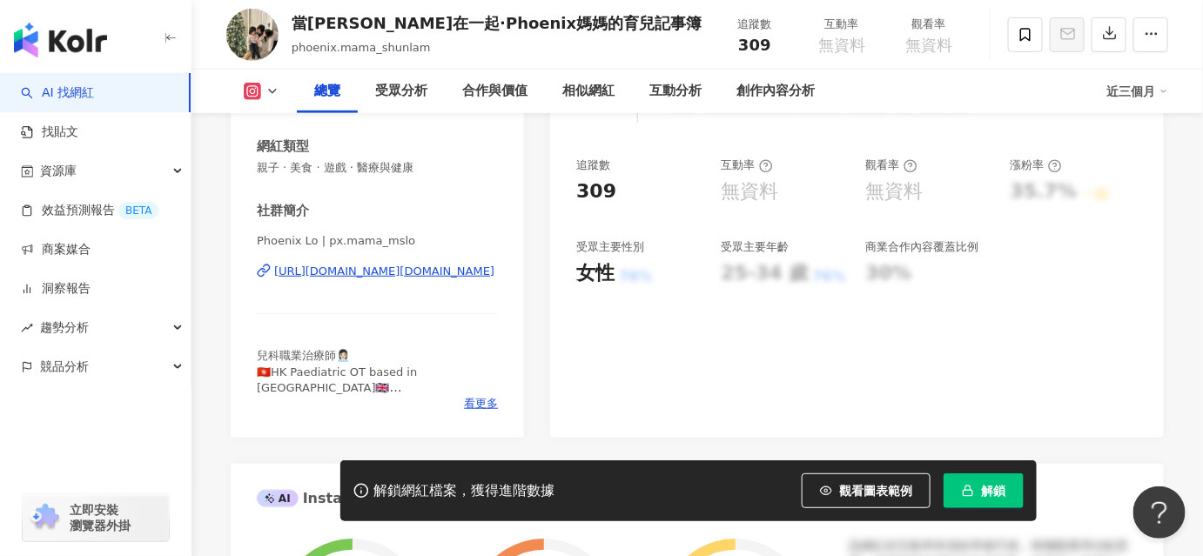
click at [406, 273] on div "[URL][DOMAIN_NAME][DOMAIN_NAME]" at bounding box center [384, 272] width 220 height 16
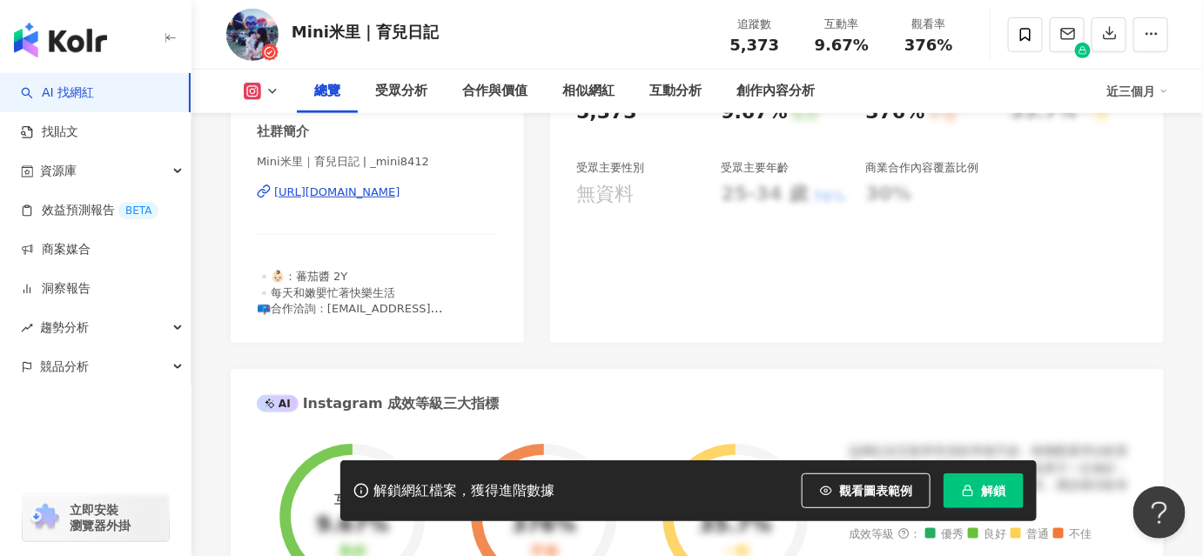
click at [345, 191] on div "[URL][DOMAIN_NAME]" at bounding box center [337, 193] width 126 height 16
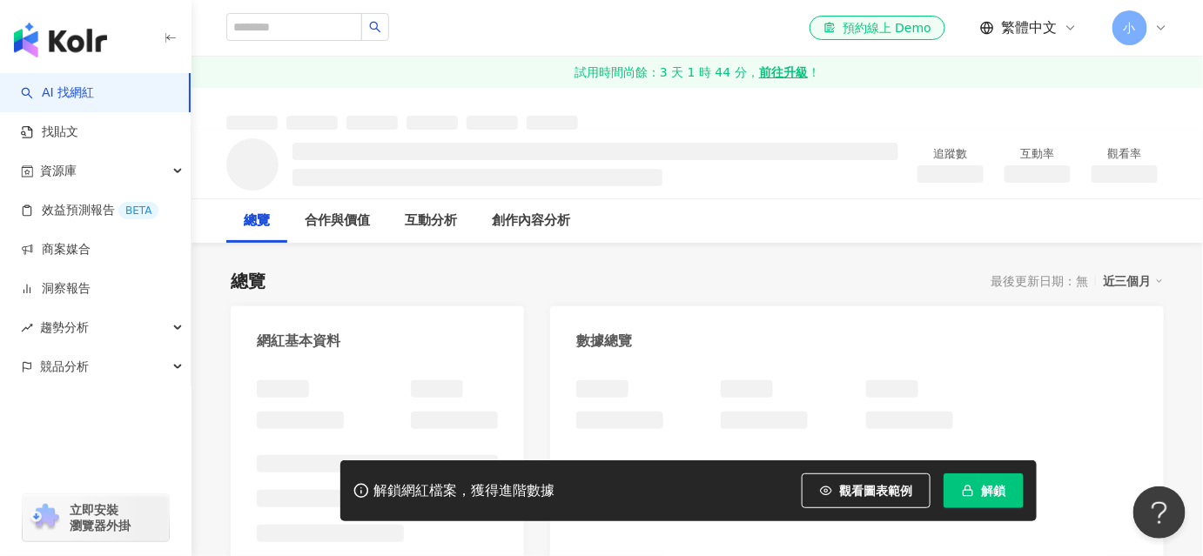
scroll to position [237, 0]
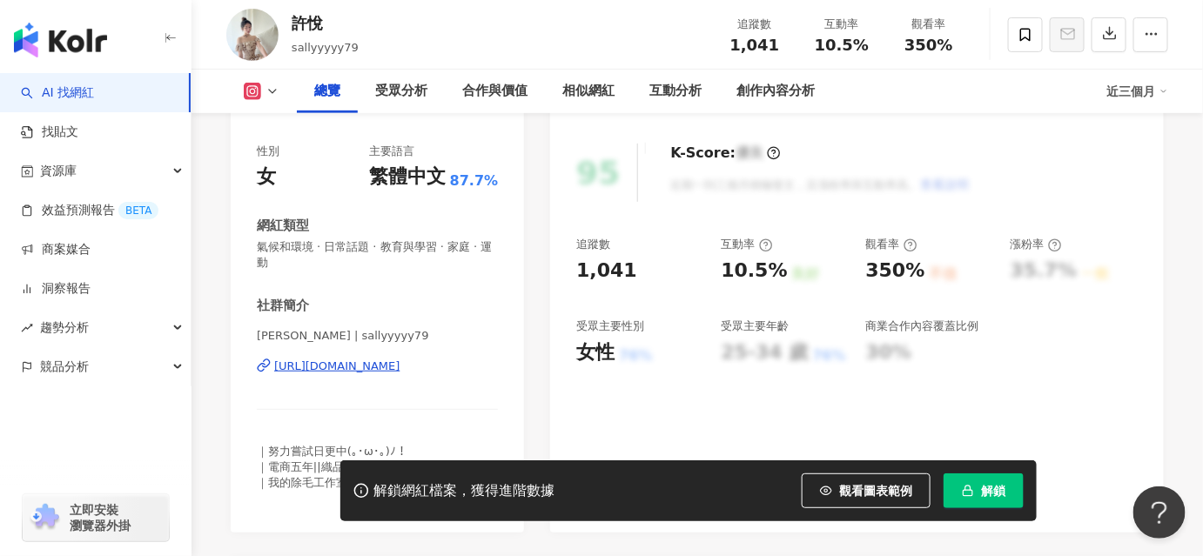
click at [401, 373] on div "https://www.instagram.com/sallyyyyy79/" at bounding box center [337, 367] width 126 height 16
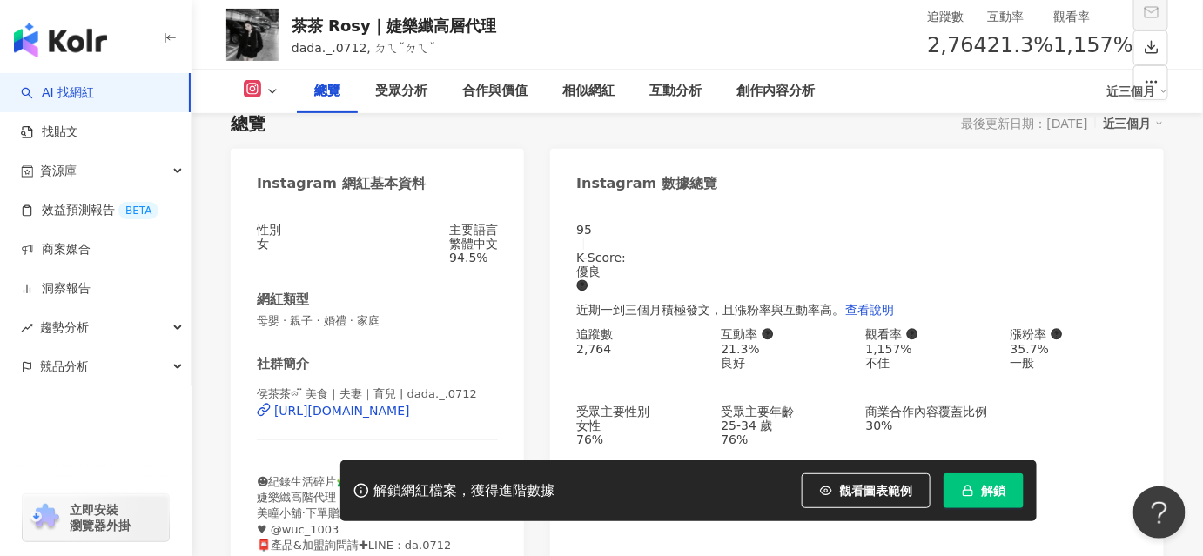
scroll to position [395, 0]
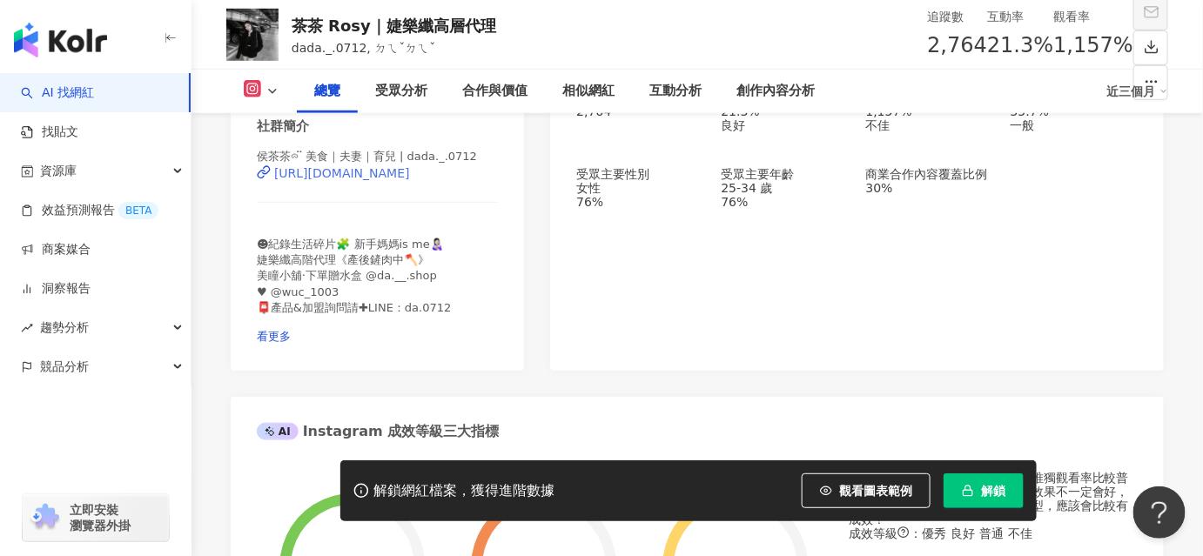
click at [390, 180] on div "https://www.instagram.com/dada._.0712/" at bounding box center [342, 173] width 136 height 14
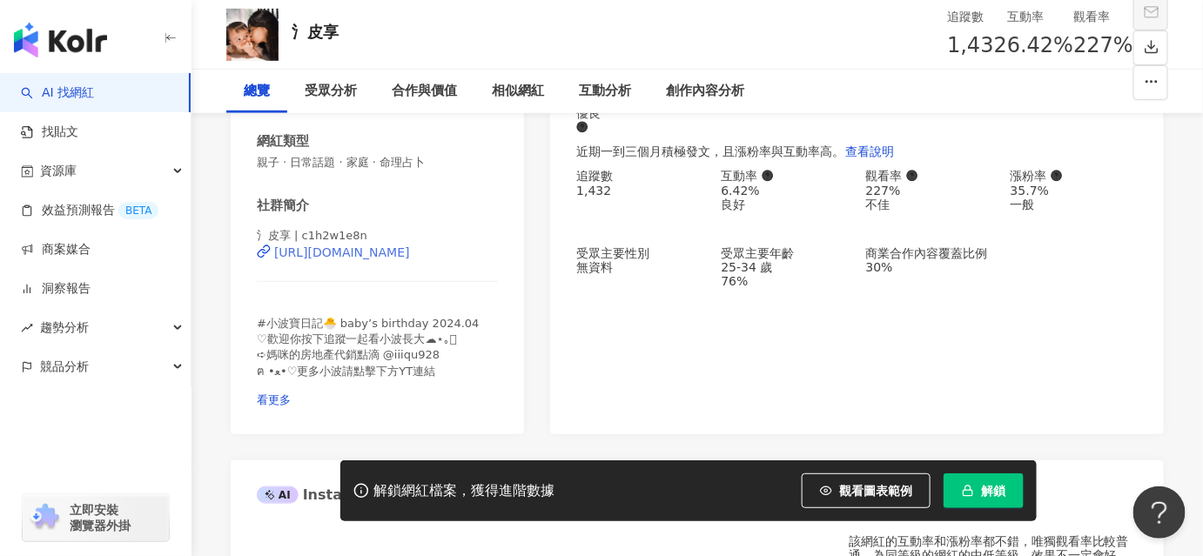
click at [370, 260] on div "[URL][DOMAIN_NAME]" at bounding box center [342, 253] width 136 height 14
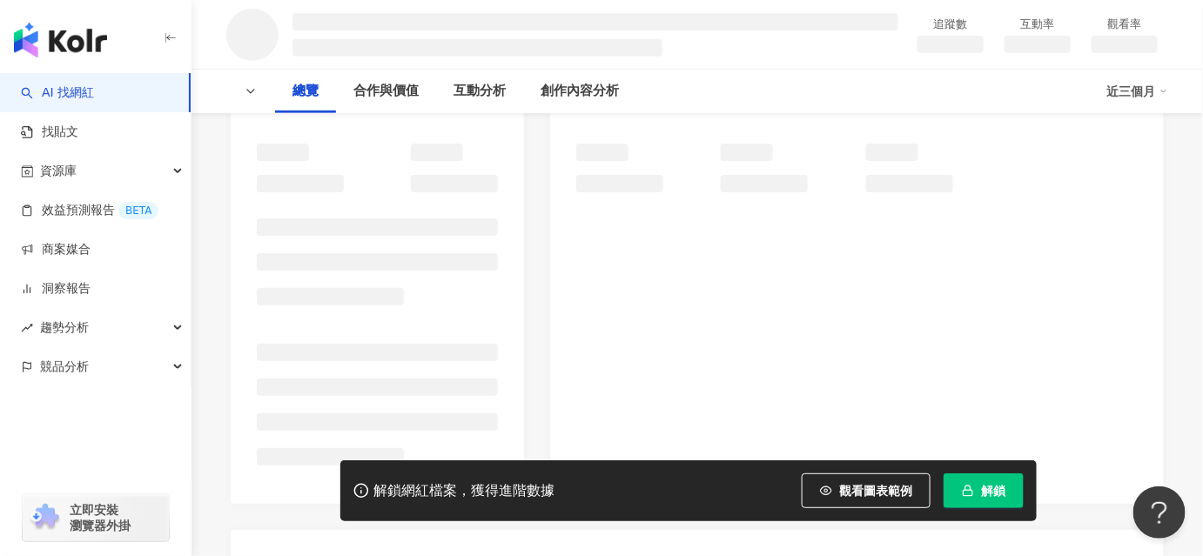
scroll to position [316, 0]
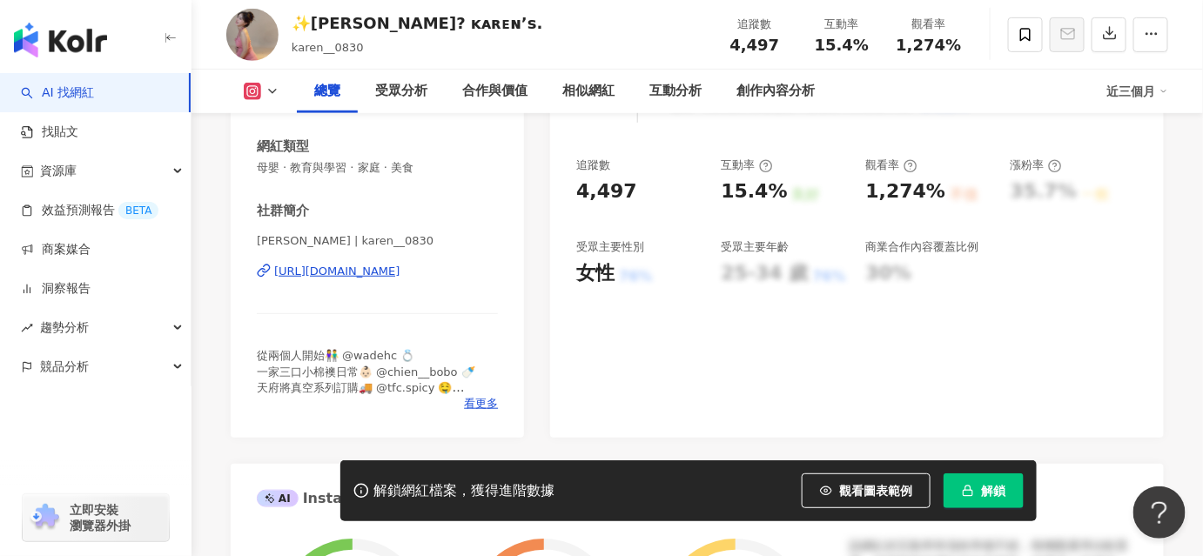
click at [395, 268] on div "[URL][DOMAIN_NAME]" at bounding box center [337, 272] width 126 height 16
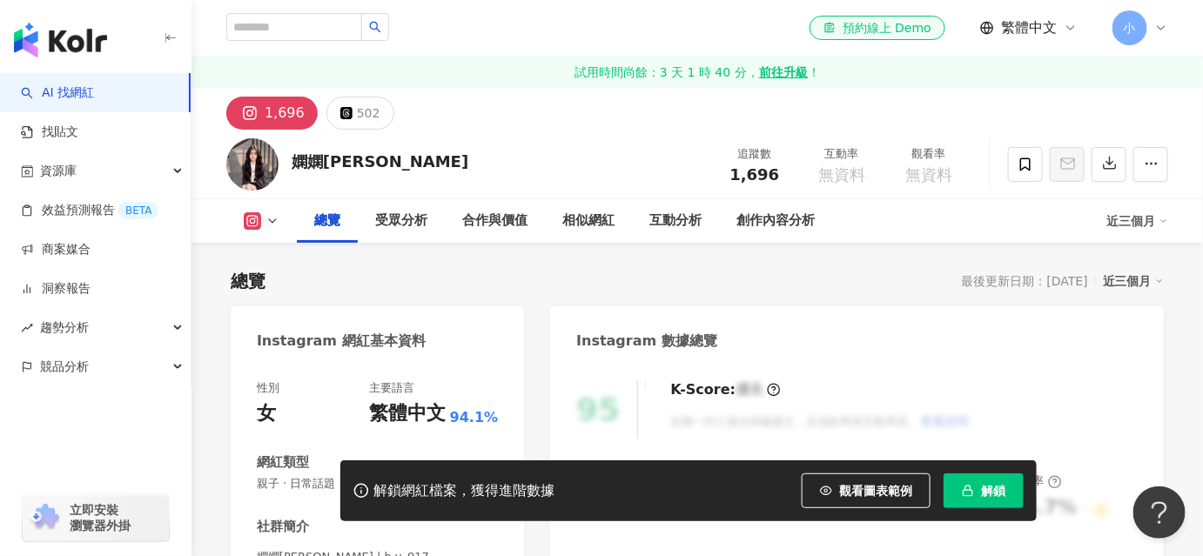
scroll to position [237, 0]
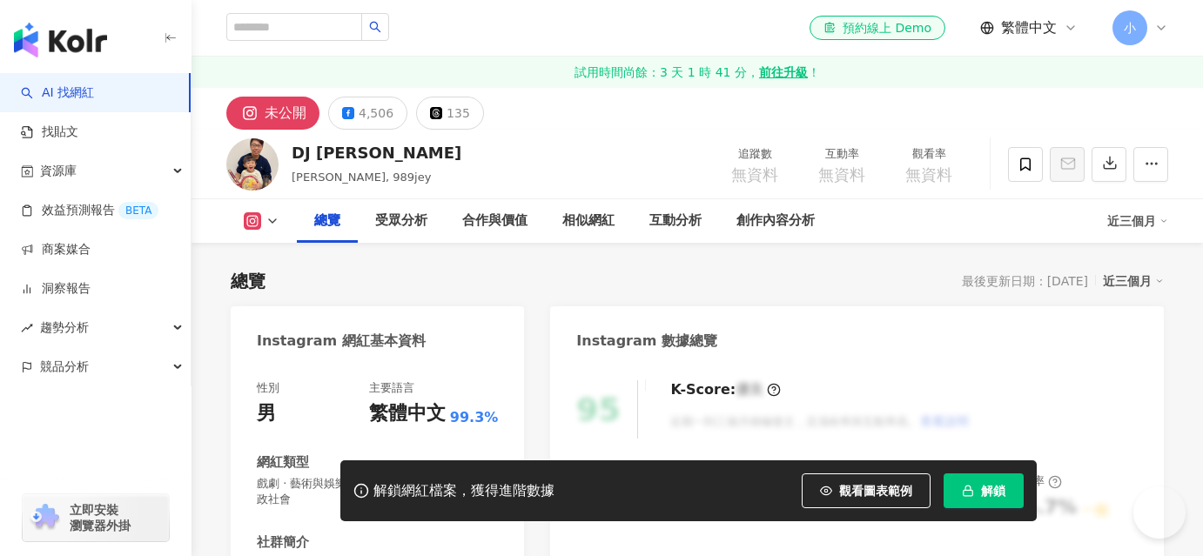
scroll to position [316, 0]
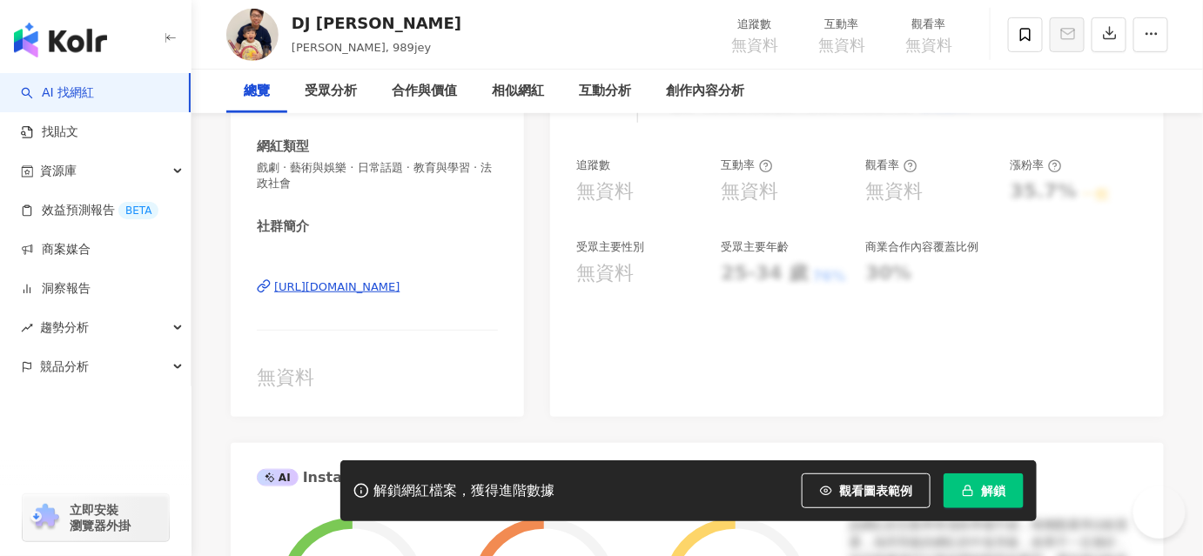
click at [376, 292] on div "[URL][DOMAIN_NAME]" at bounding box center [337, 288] width 126 height 16
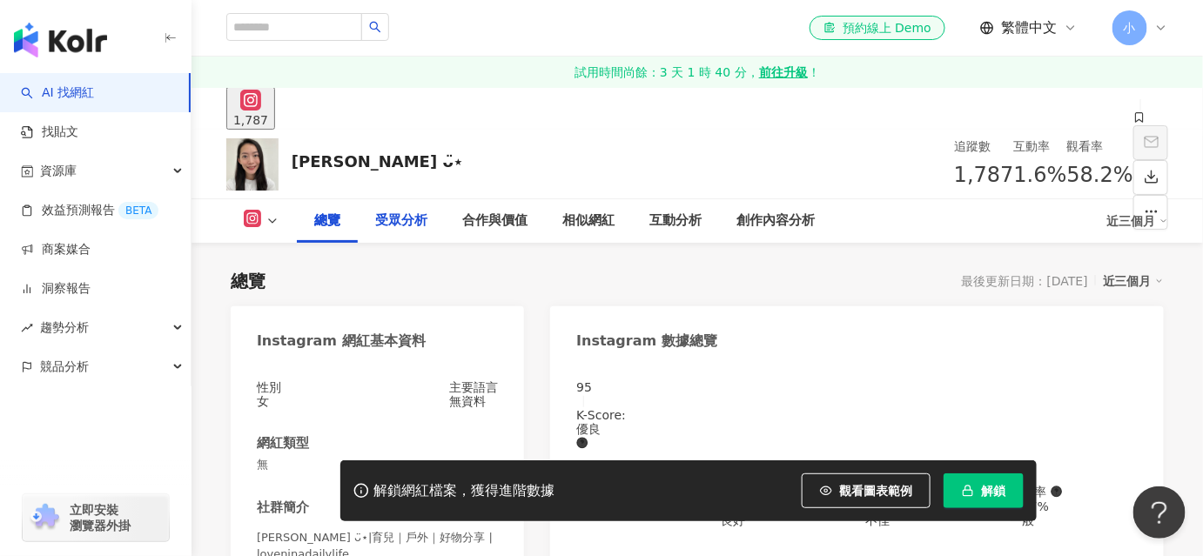
scroll to position [237, 0]
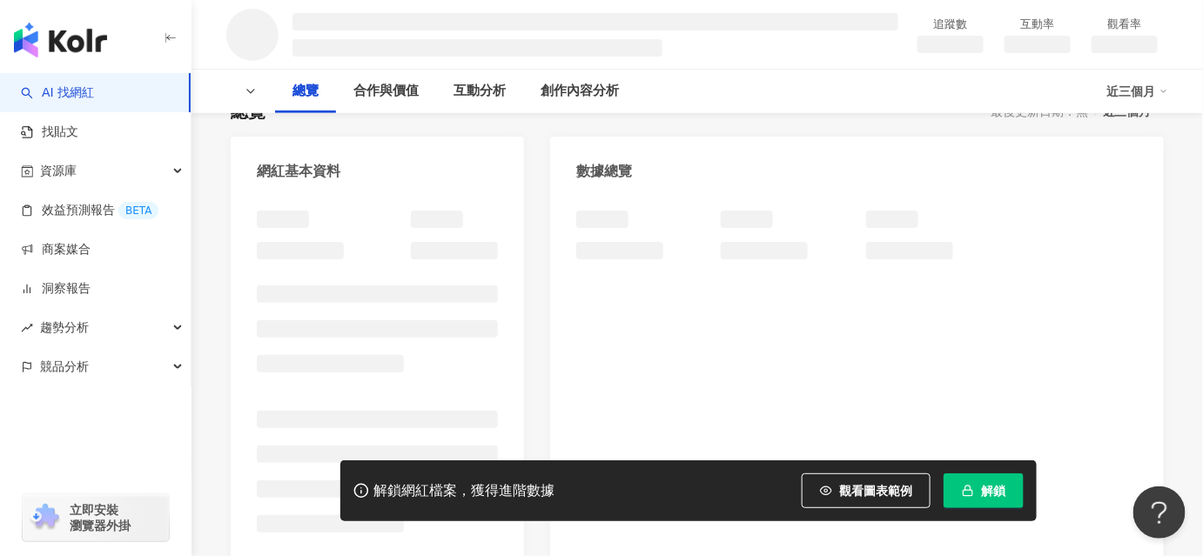
scroll to position [237, 0]
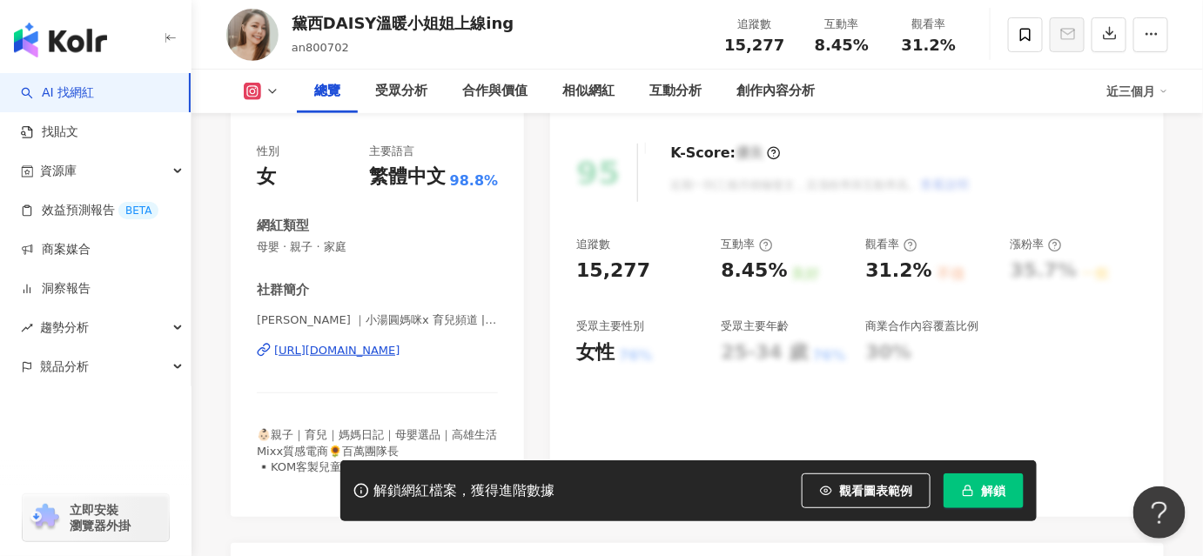
click at [373, 350] on div "https://www.instagram.com/an800702/" at bounding box center [337, 351] width 126 height 16
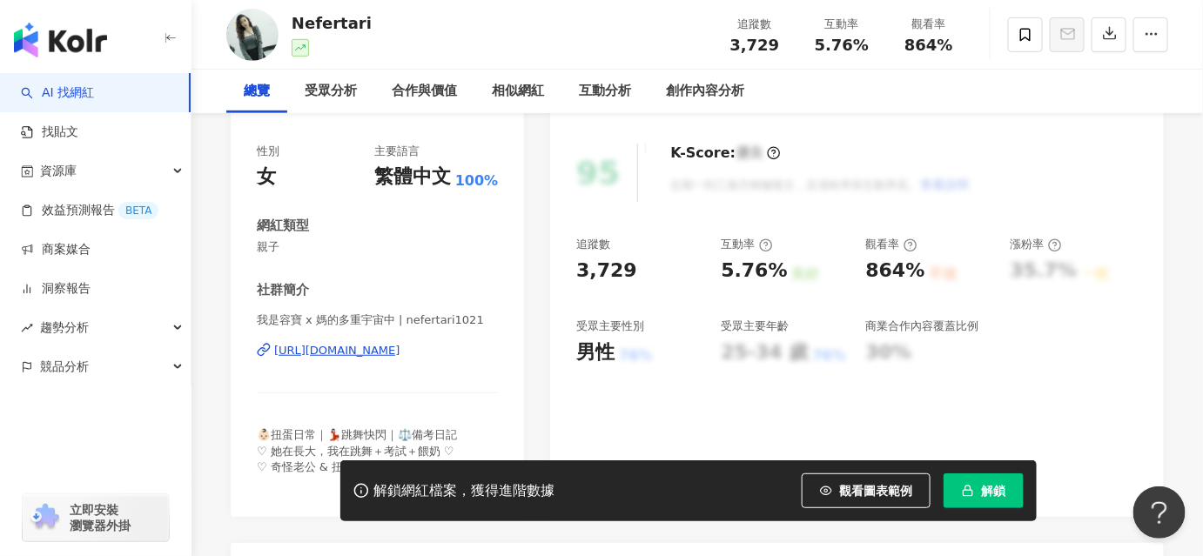
click at [300, 351] on div "[URL][DOMAIN_NAME]" at bounding box center [337, 351] width 126 height 16
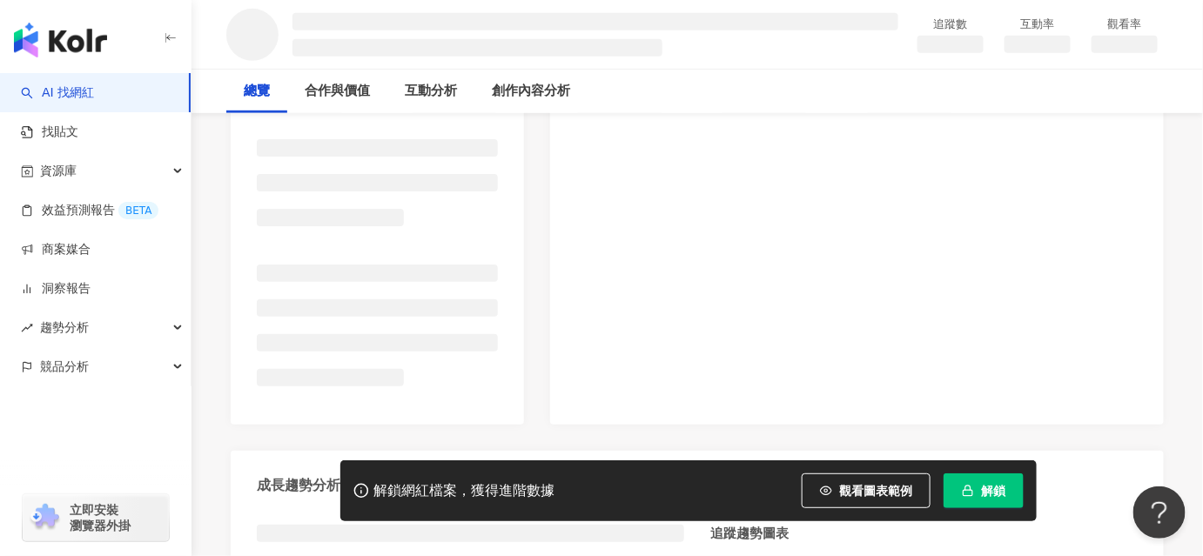
scroll to position [395, 0]
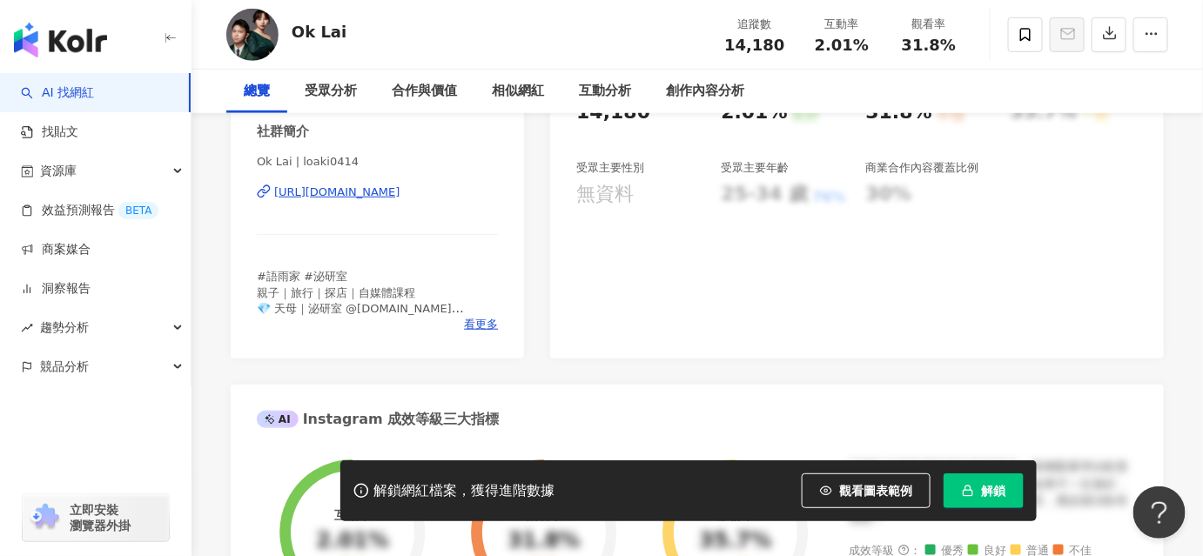
click at [349, 198] on div "https://www.instagram.com/loaki0414/" at bounding box center [337, 193] width 126 height 16
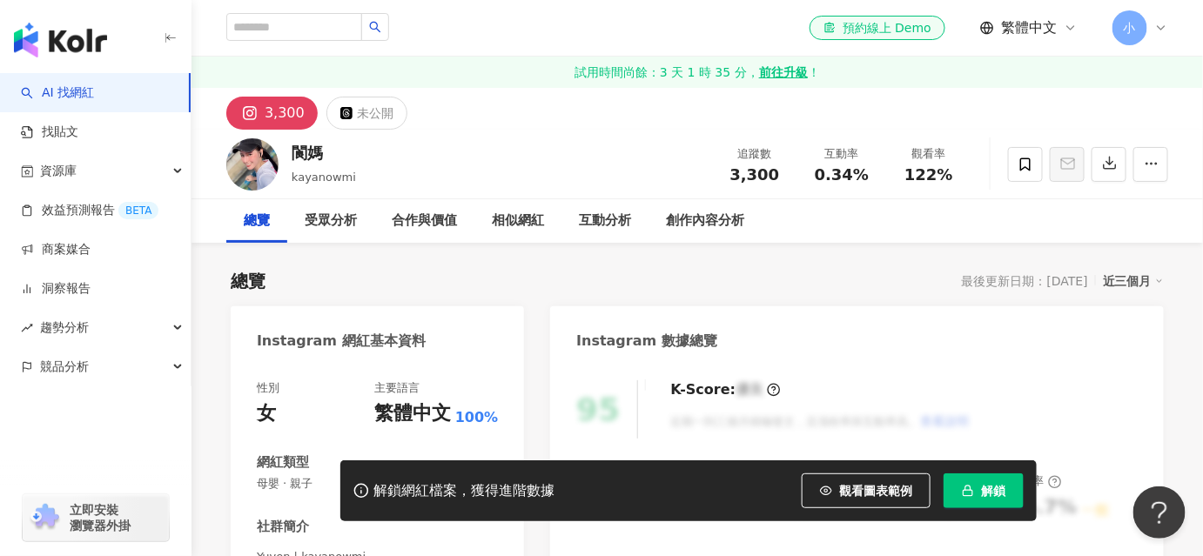
scroll to position [158, 0]
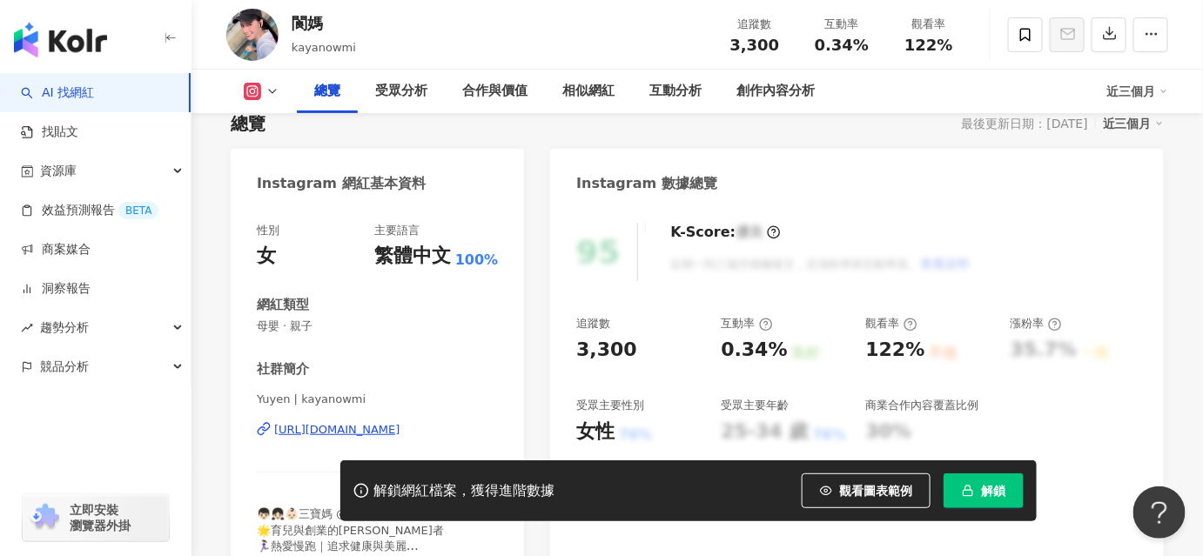
click at [322, 431] on div "https://www.instagram.com/kayanowmi/" at bounding box center [337, 430] width 126 height 16
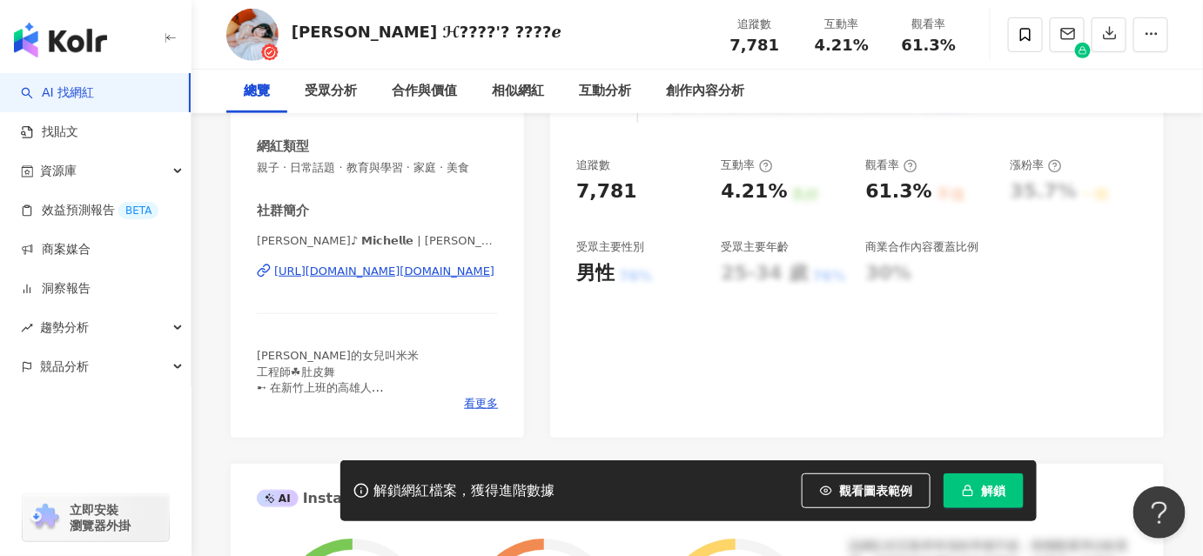
click at [355, 268] on div "[URL][DOMAIN_NAME][DOMAIN_NAME]" at bounding box center [384, 272] width 220 height 16
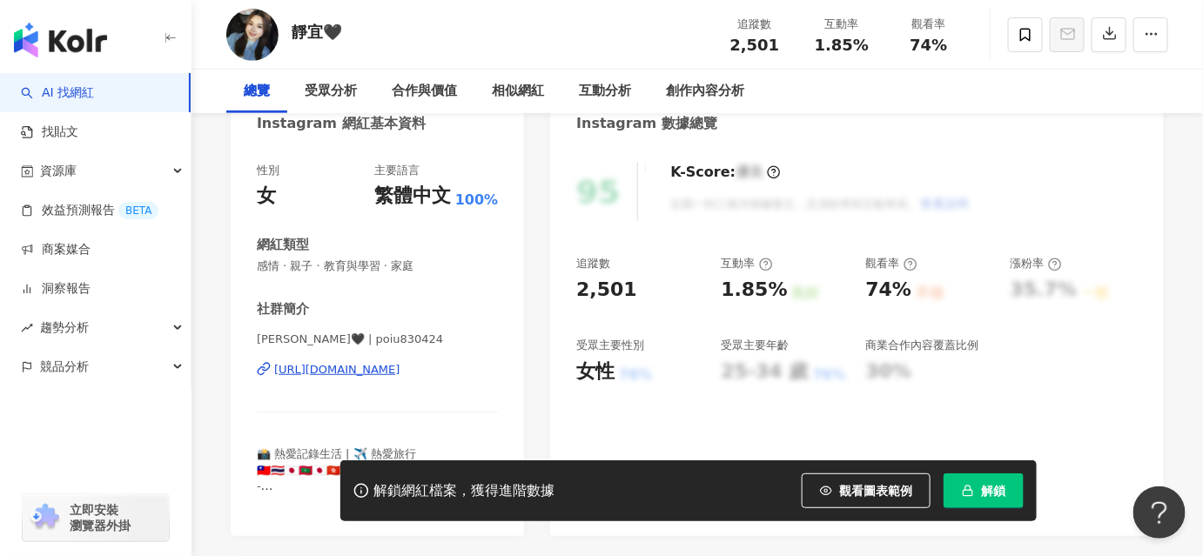
scroll to position [237, 0]
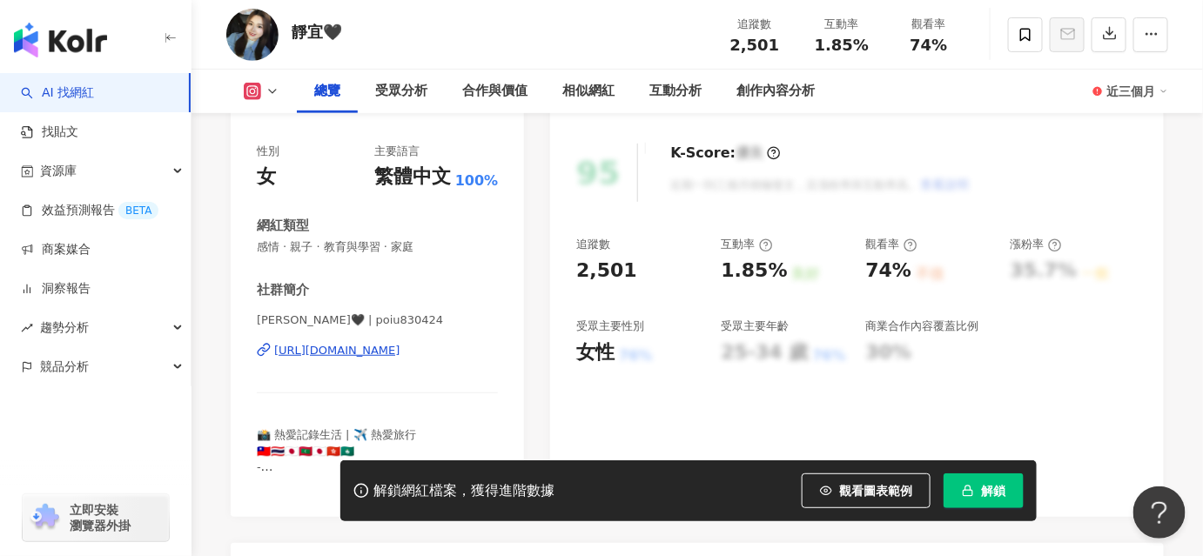
click at [339, 349] on div "https://www.instagram.com/poiu830424/" at bounding box center [337, 351] width 126 height 16
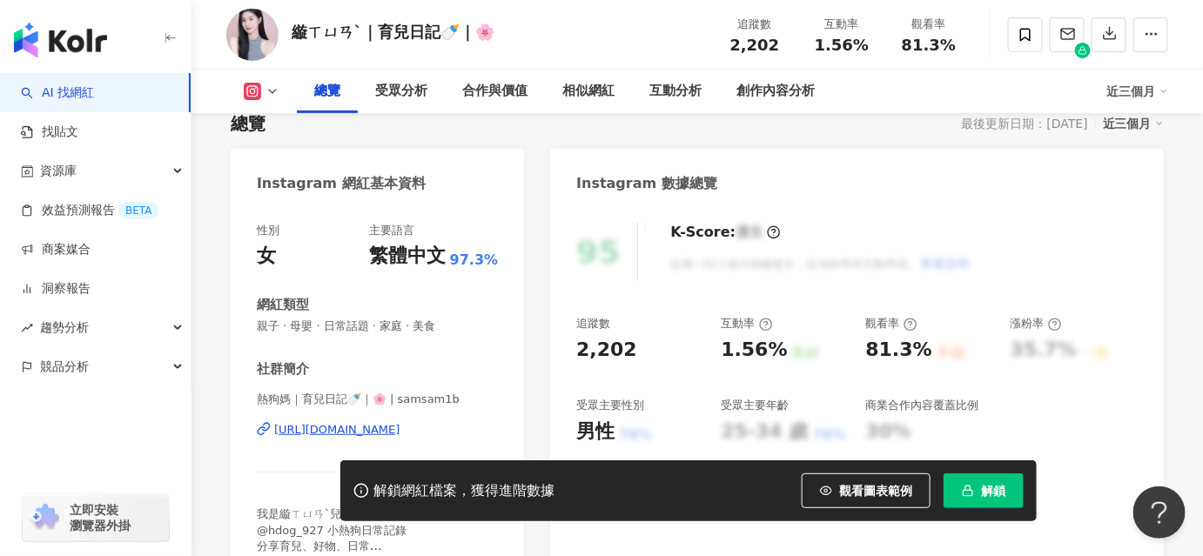
click at [354, 423] on div "[URL][DOMAIN_NAME]" at bounding box center [337, 430] width 126 height 16
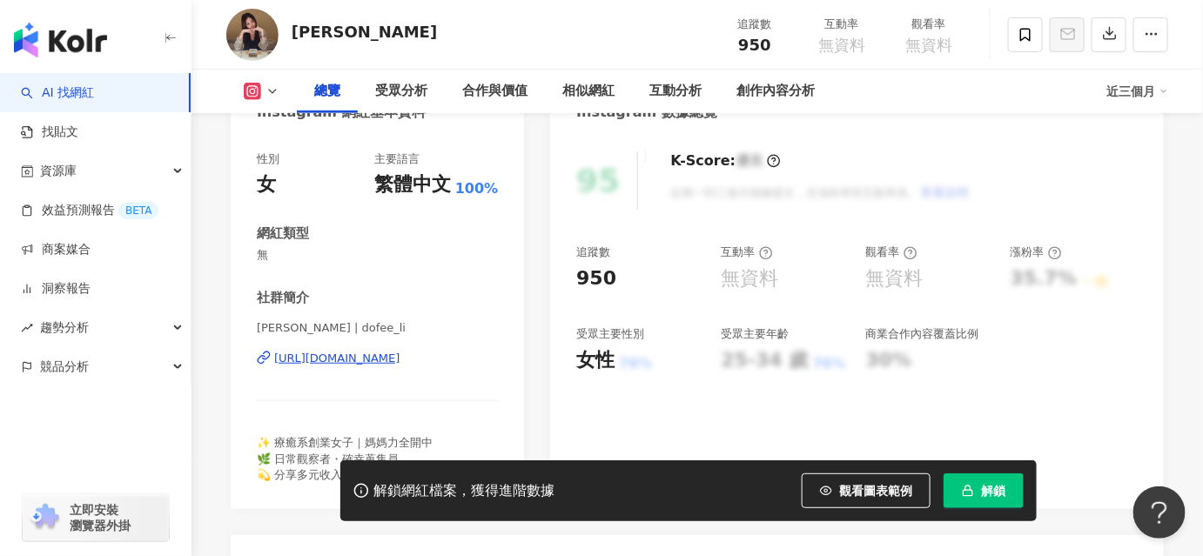
scroll to position [237, 0]
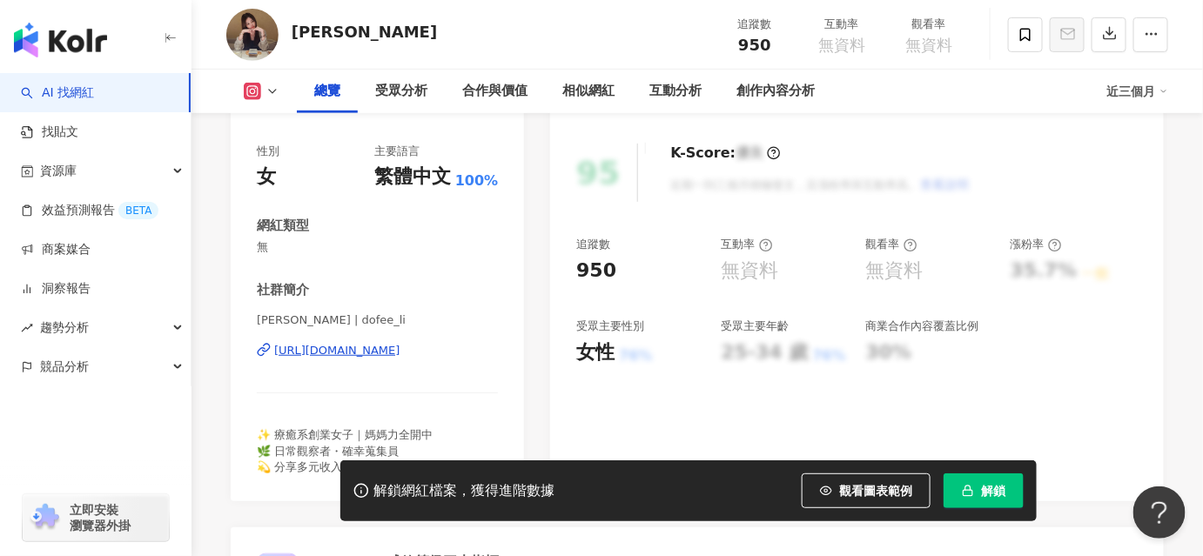
click at [338, 349] on div "https://www.instagram.com/dofee_li/" at bounding box center [337, 351] width 126 height 16
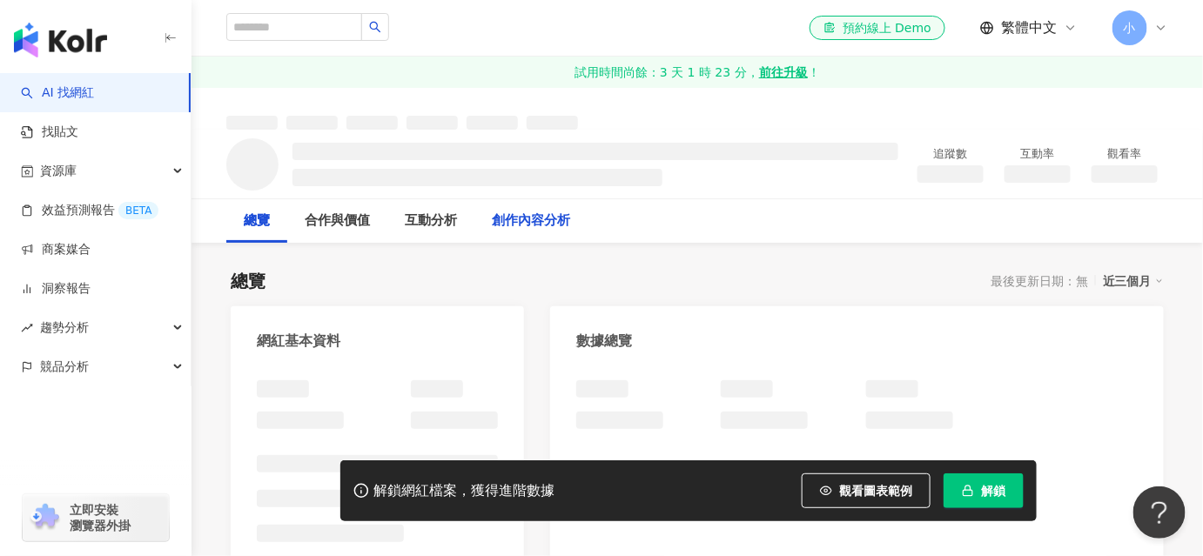
scroll to position [316, 0]
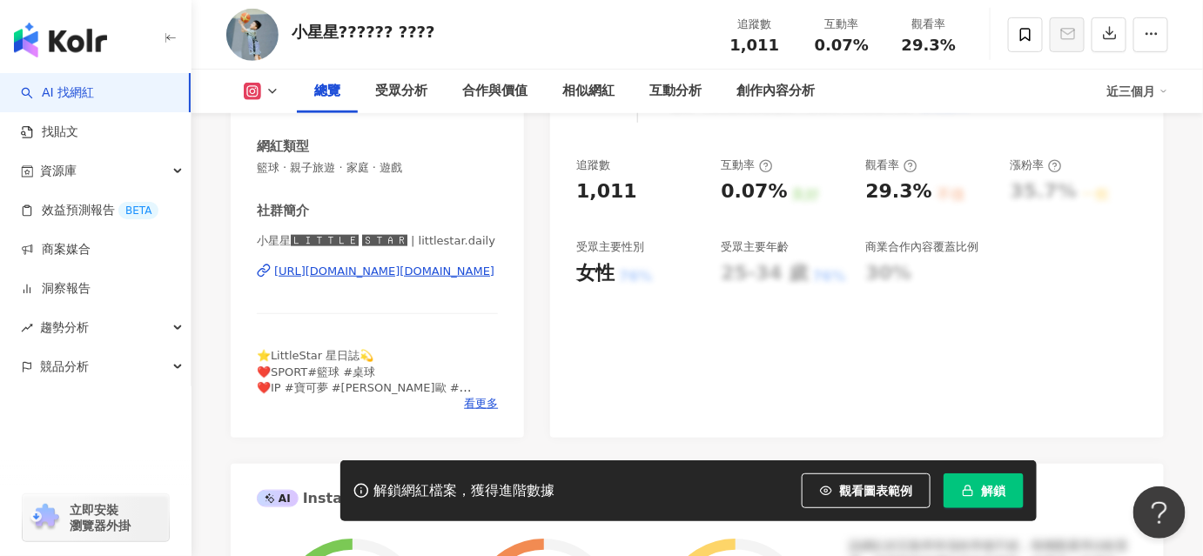
click at [367, 273] on div "https://www.instagram.com/littlestar.daily/" at bounding box center [384, 272] width 220 height 16
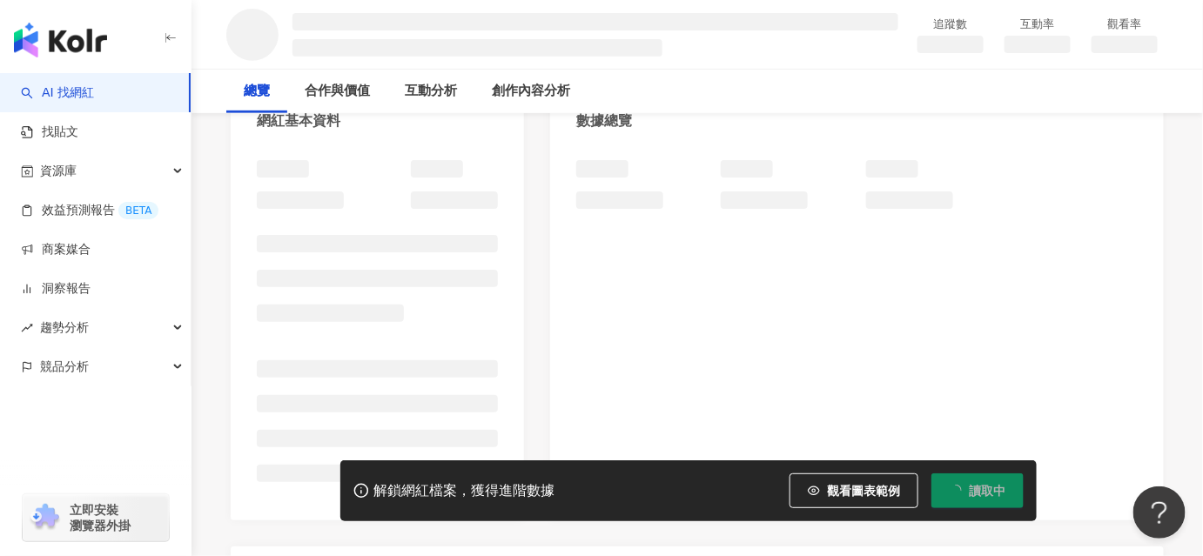
scroll to position [237, 0]
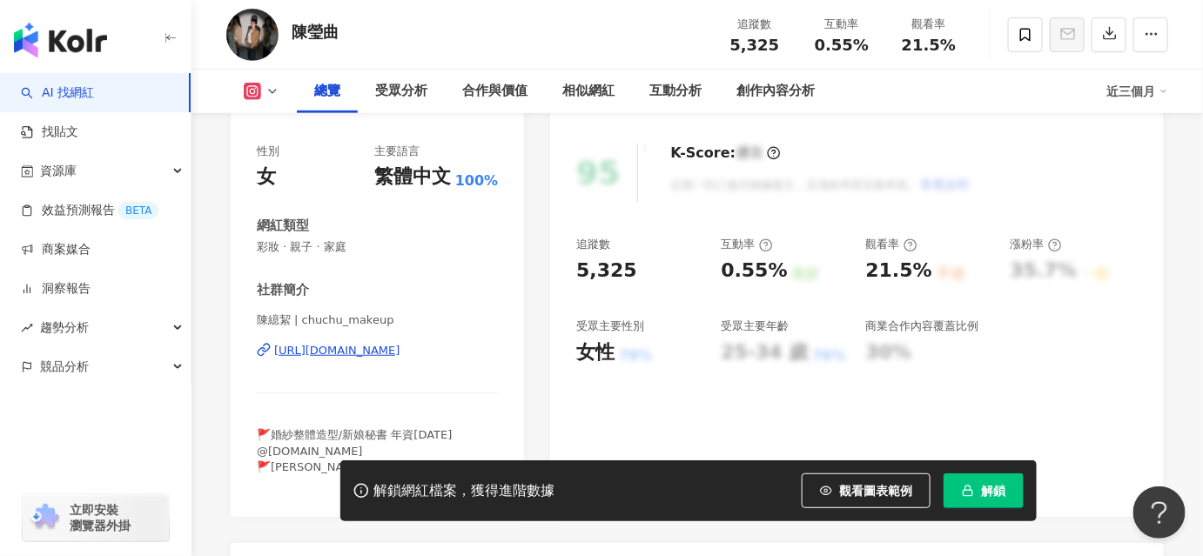
click at [383, 355] on div "[URL][DOMAIN_NAME]" at bounding box center [337, 351] width 126 height 16
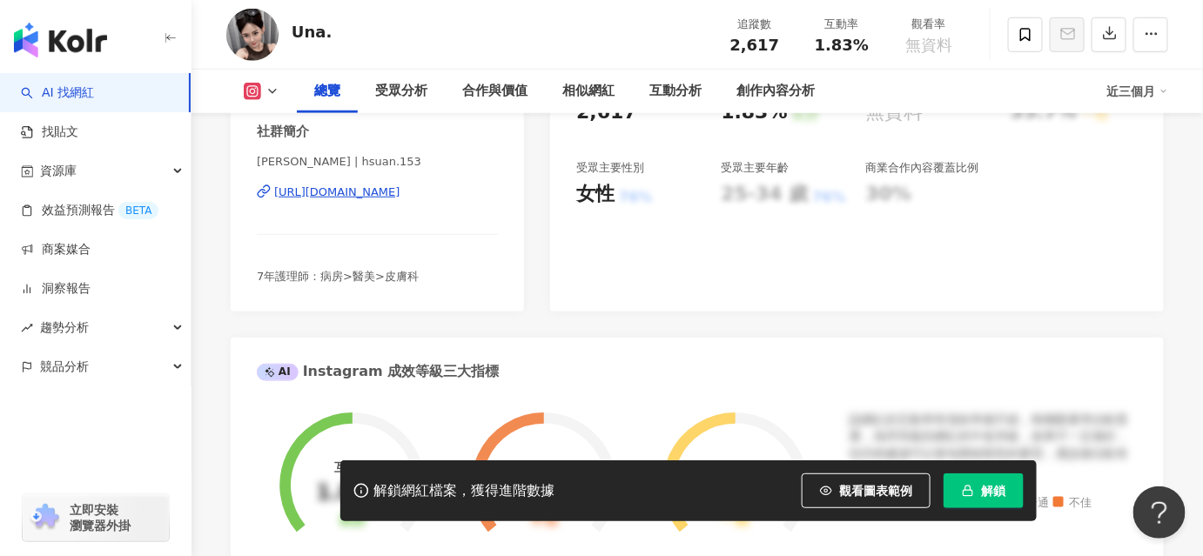
click at [361, 193] on div "https://www.instagram.com/hsuan.153/" at bounding box center [337, 193] width 126 height 16
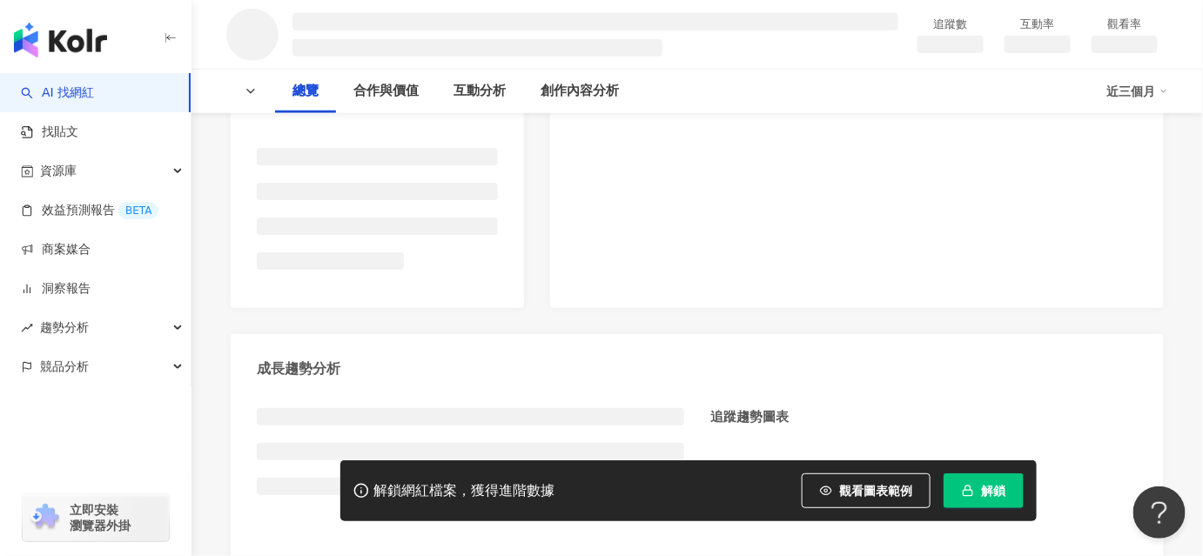
scroll to position [475, 0]
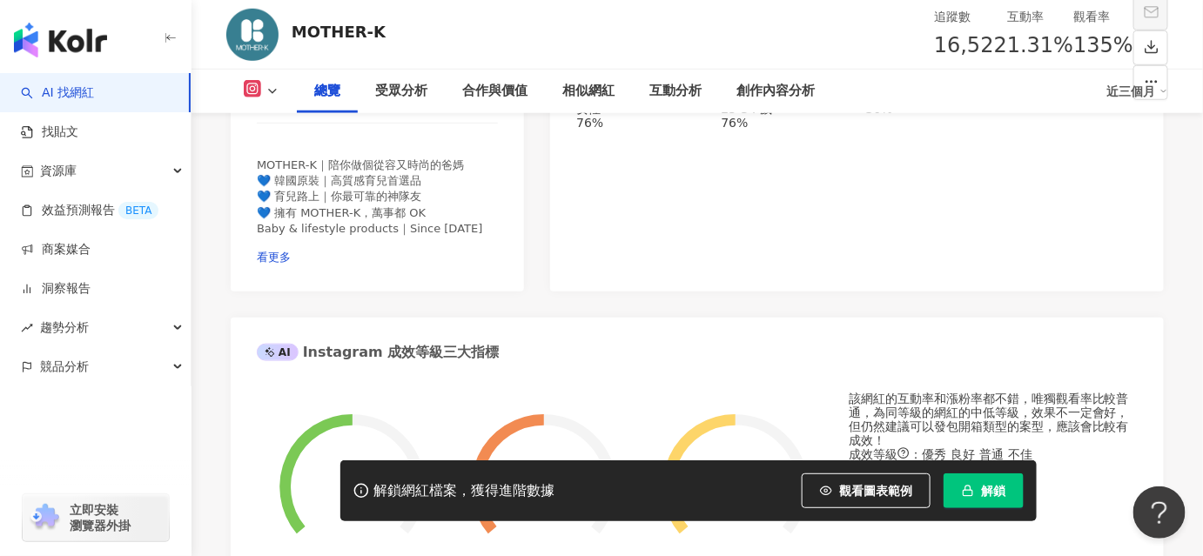
click at [376, 101] on div "https://www.instagram.com/motherk_tw/" at bounding box center [342, 94] width 136 height 14
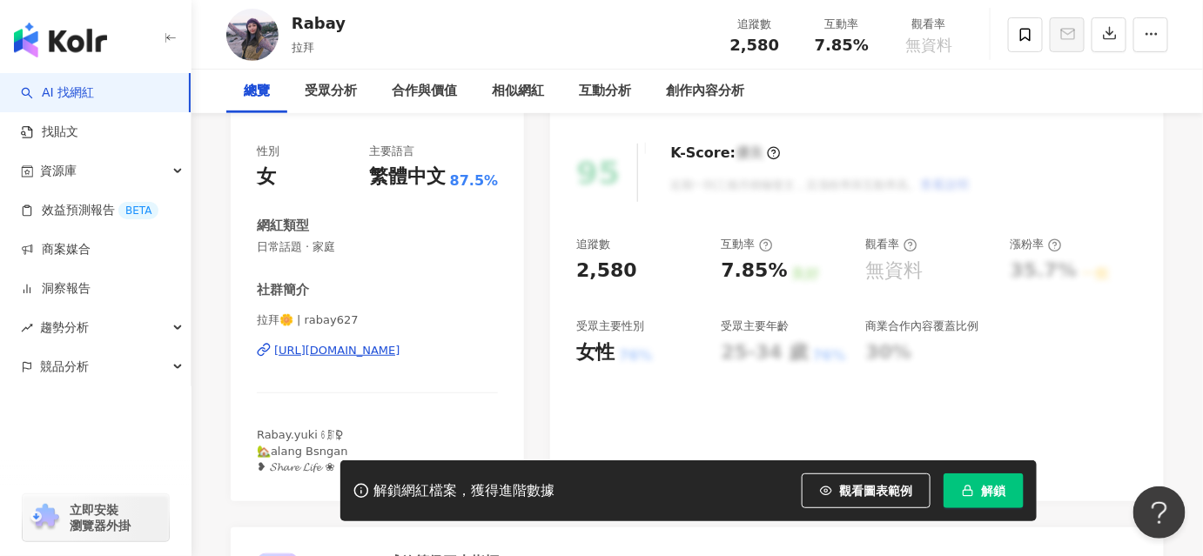
click at [353, 357] on div "[URL][DOMAIN_NAME]" at bounding box center [337, 351] width 126 height 16
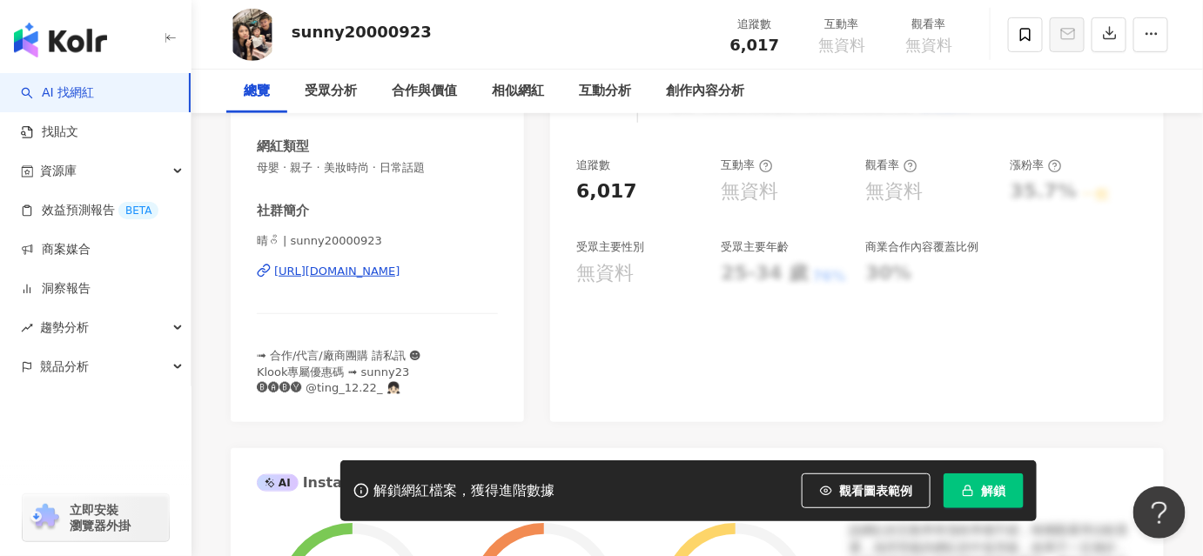
click at [399, 266] on div "[URL][DOMAIN_NAME]" at bounding box center [337, 272] width 126 height 16
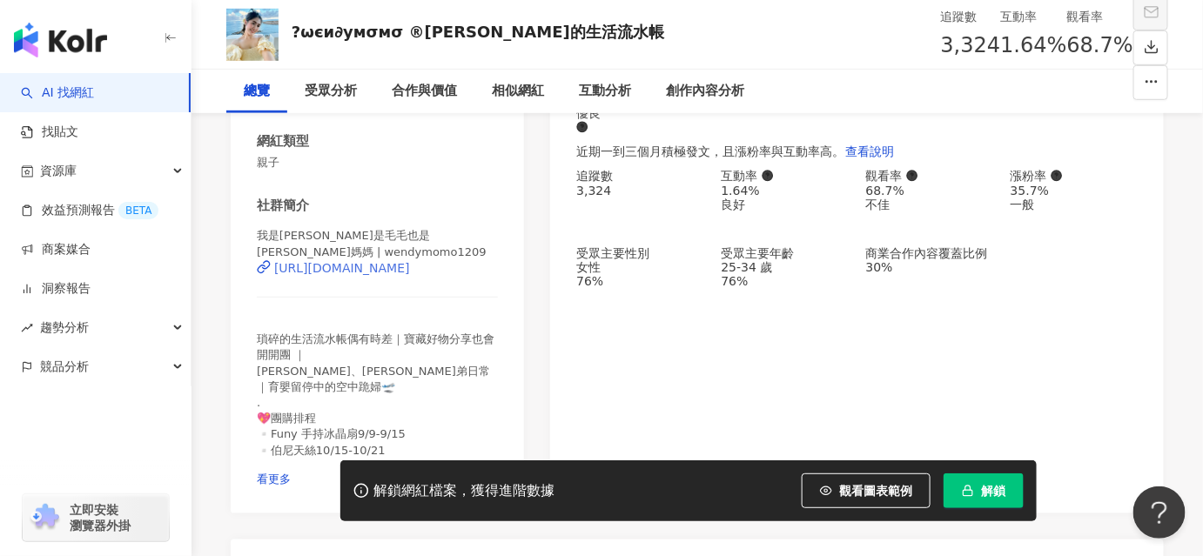
click at [381, 273] on div "https://www.instagram.com/wendymomo1209/" at bounding box center [342, 268] width 136 height 14
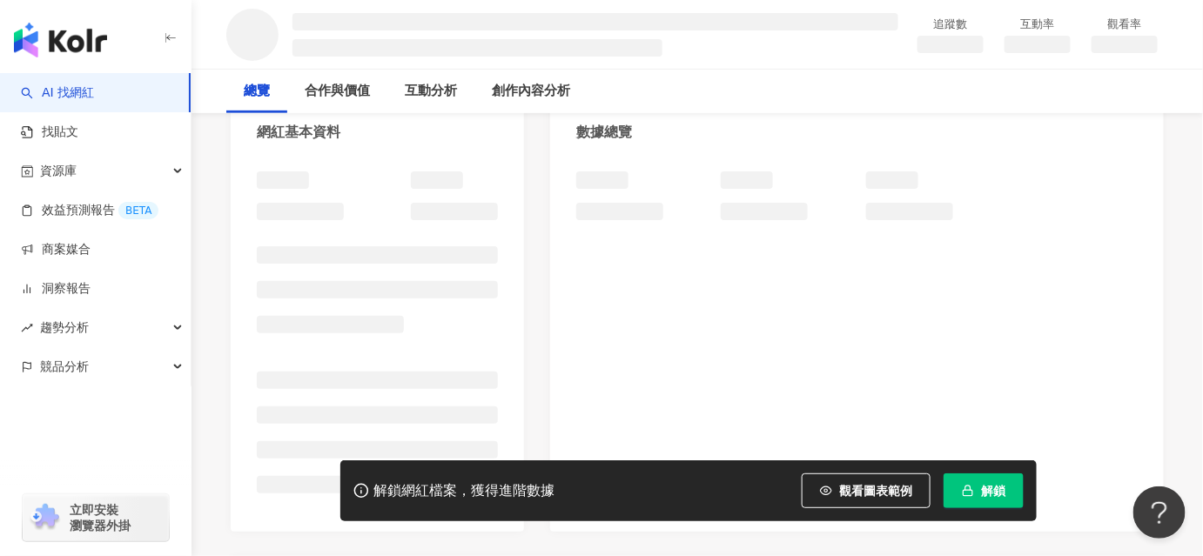
scroll to position [237, 0]
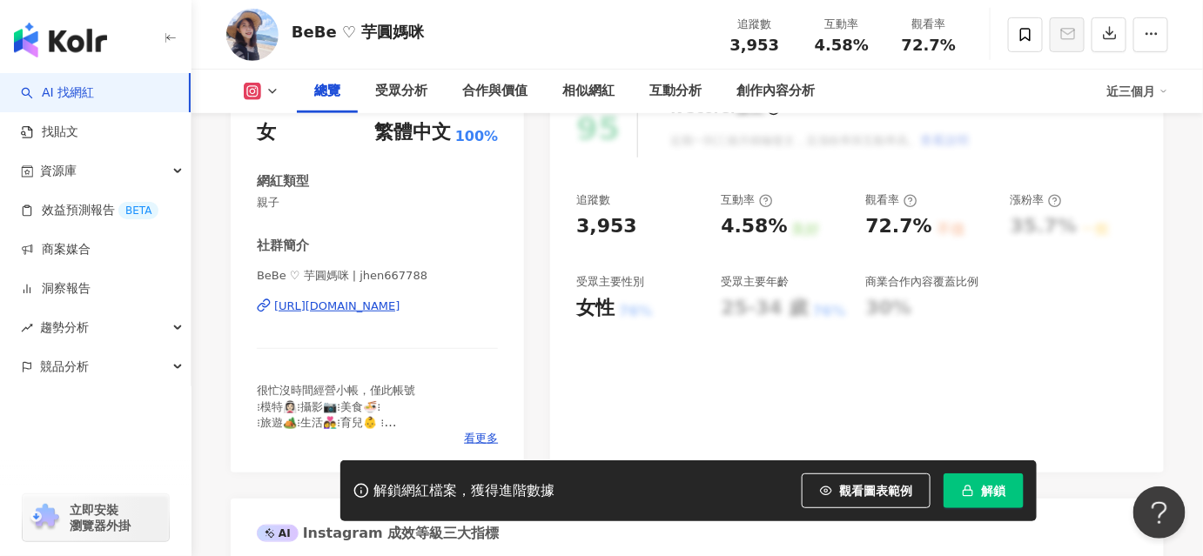
scroll to position [78, 0]
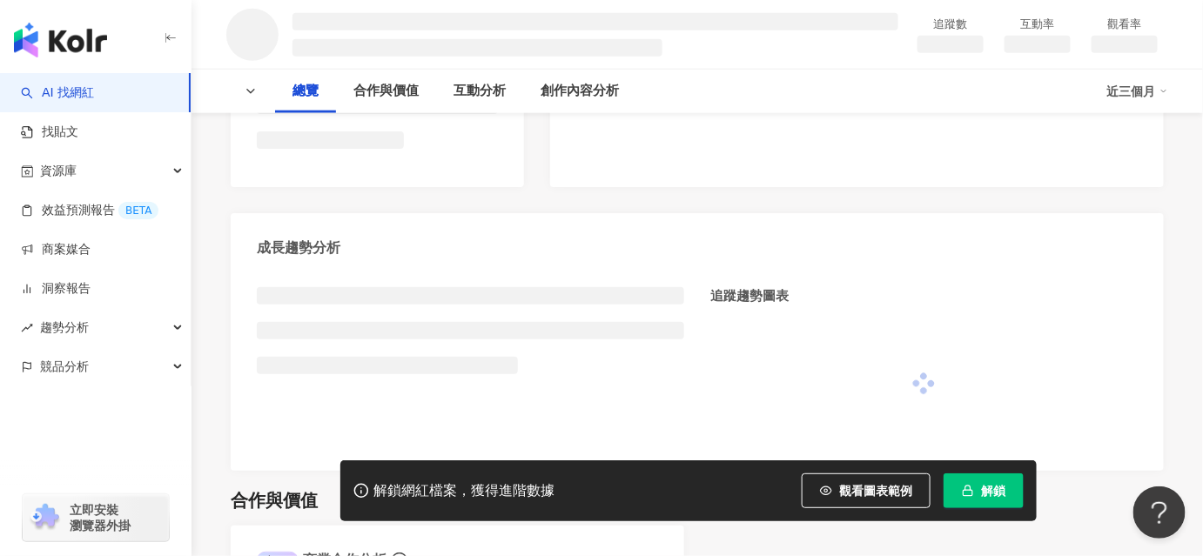
scroll to position [316, 0]
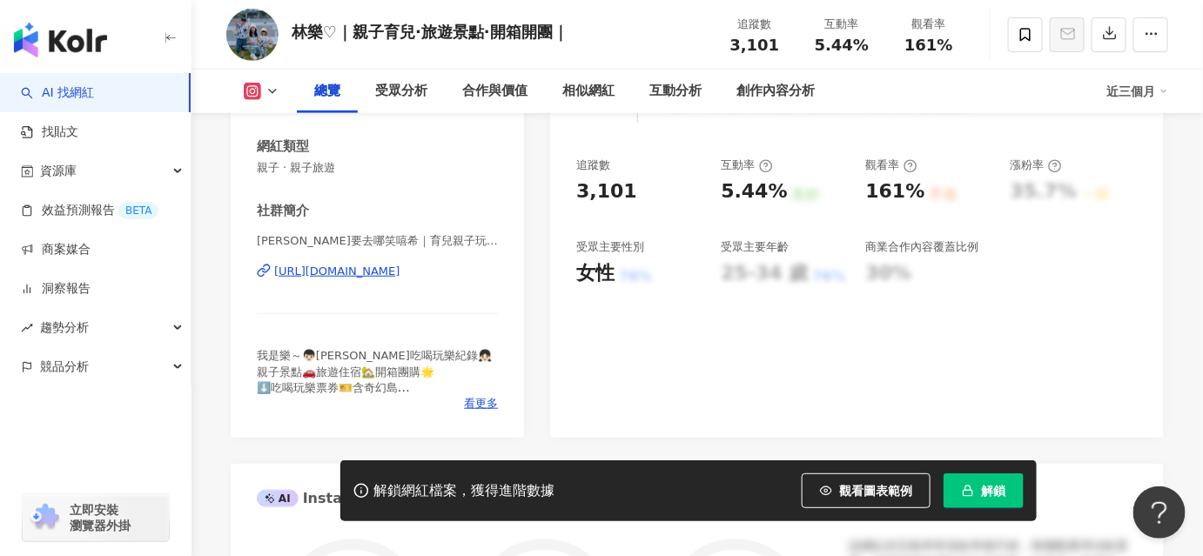
click at [401, 269] on div "[URL][DOMAIN_NAME]" at bounding box center [337, 272] width 126 height 16
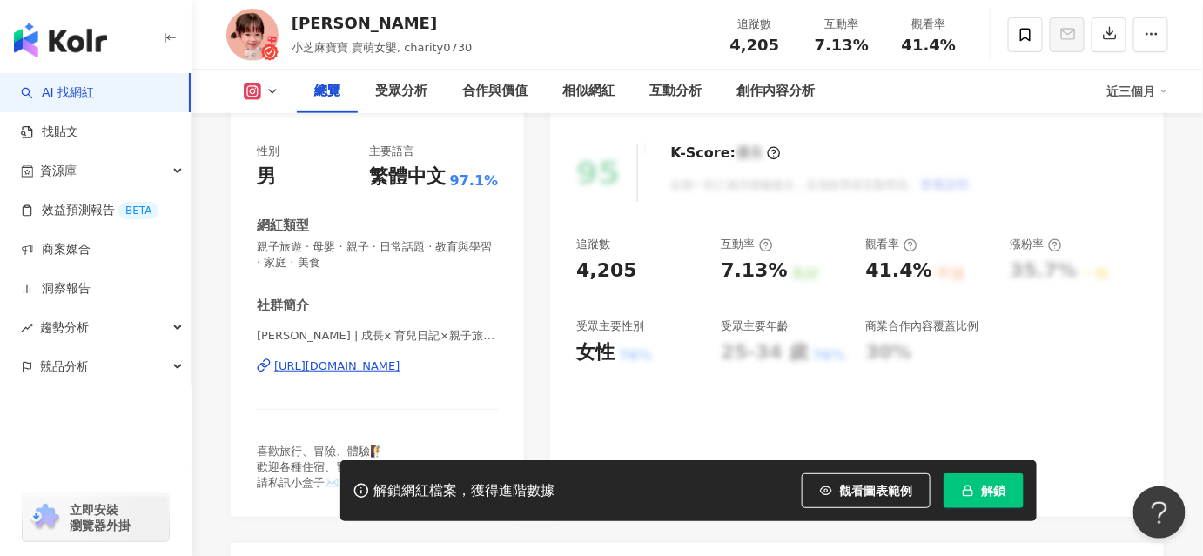
click at [350, 371] on div "https://www.instagram.com/charity0730/" at bounding box center [337, 367] width 126 height 16
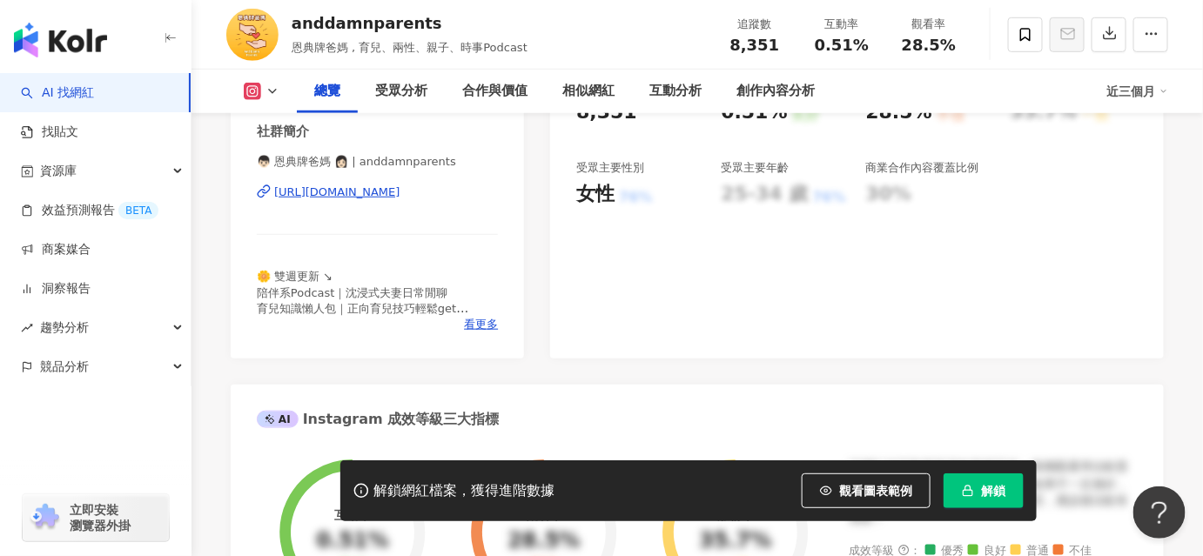
click at [359, 192] on div "https://www.instagram.com/anddamnparents/" at bounding box center [337, 193] width 126 height 16
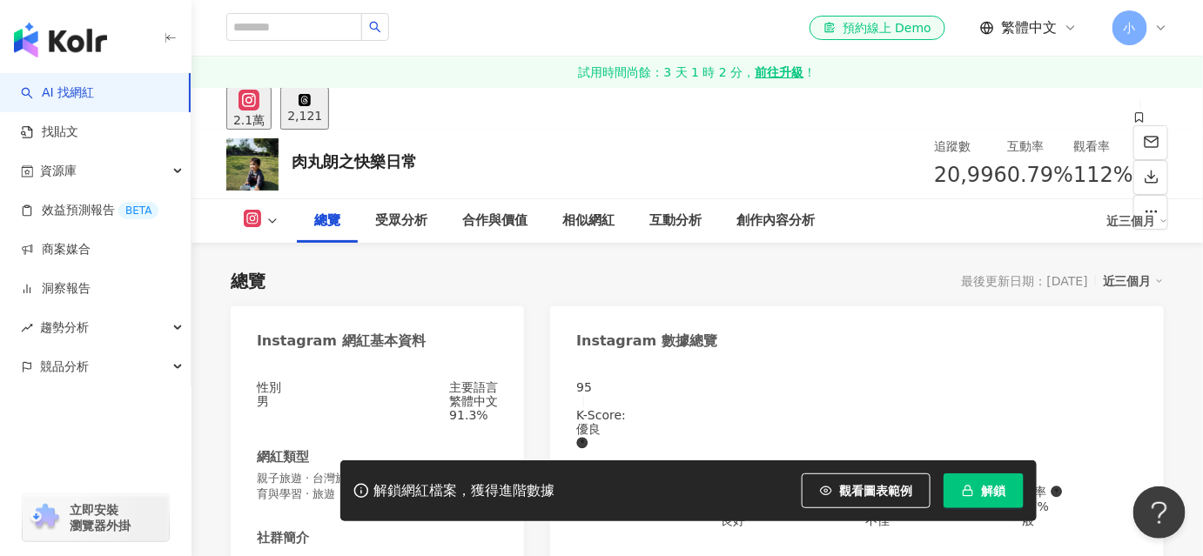
scroll to position [237, 0]
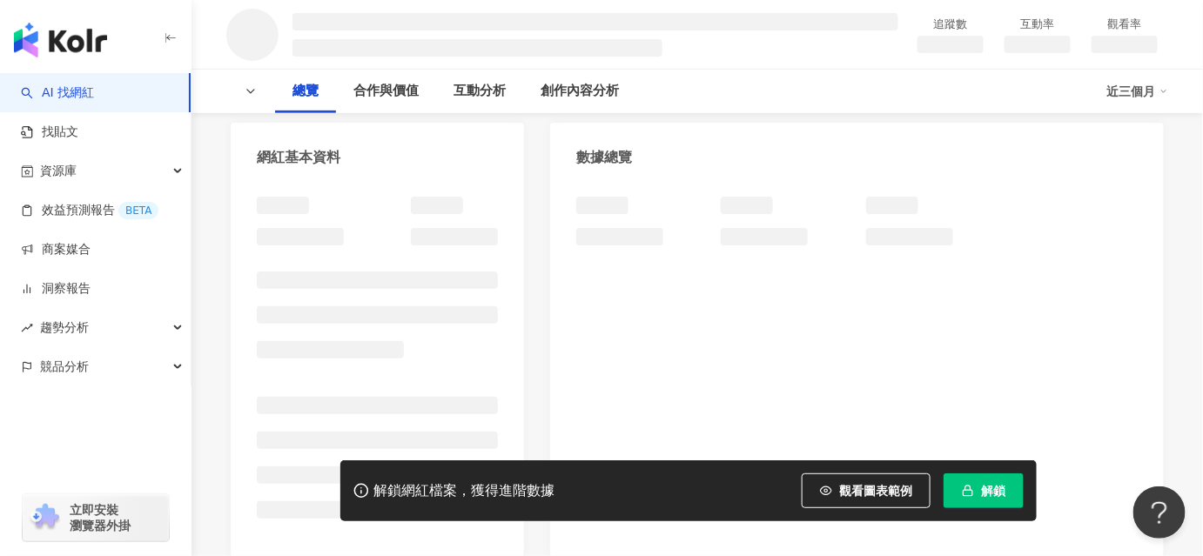
scroll to position [316, 0]
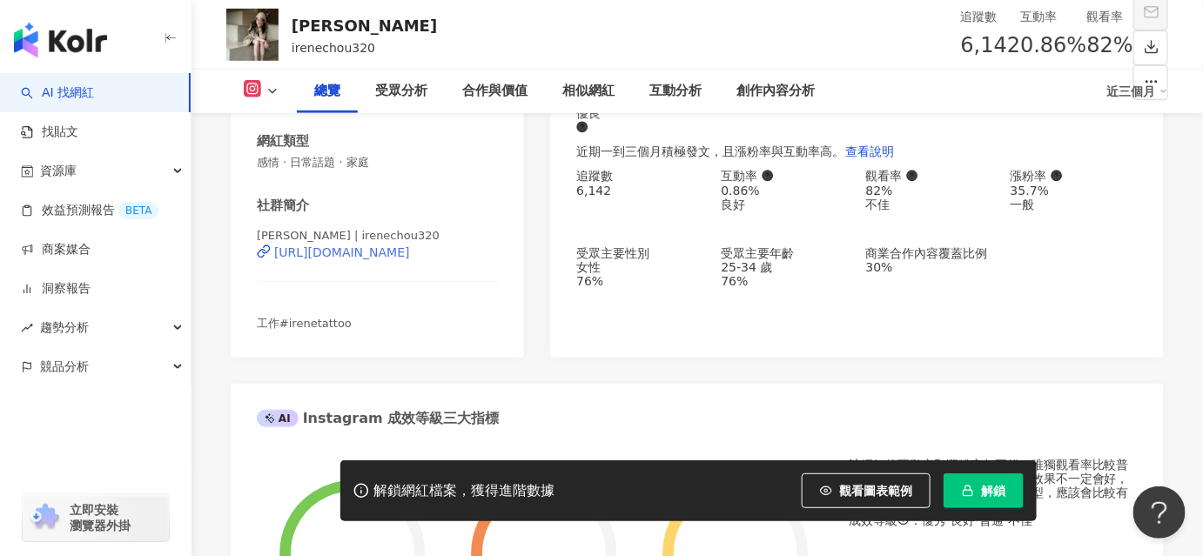
click at [354, 260] on div "[URL][DOMAIN_NAME]" at bounding box center [342, 253] width 136 height 14
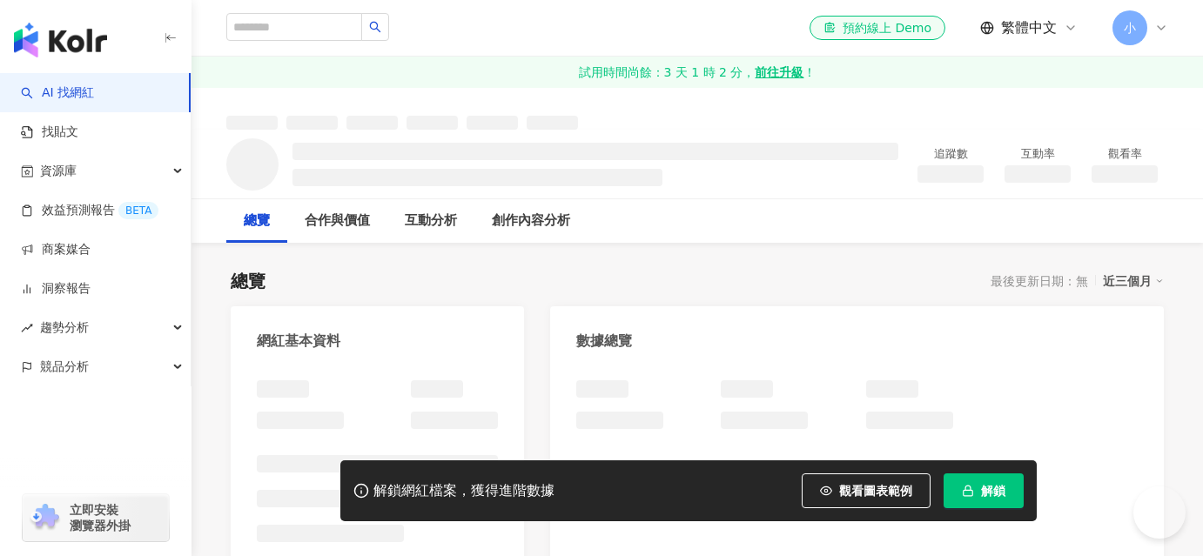
scroll to position [316, 0]
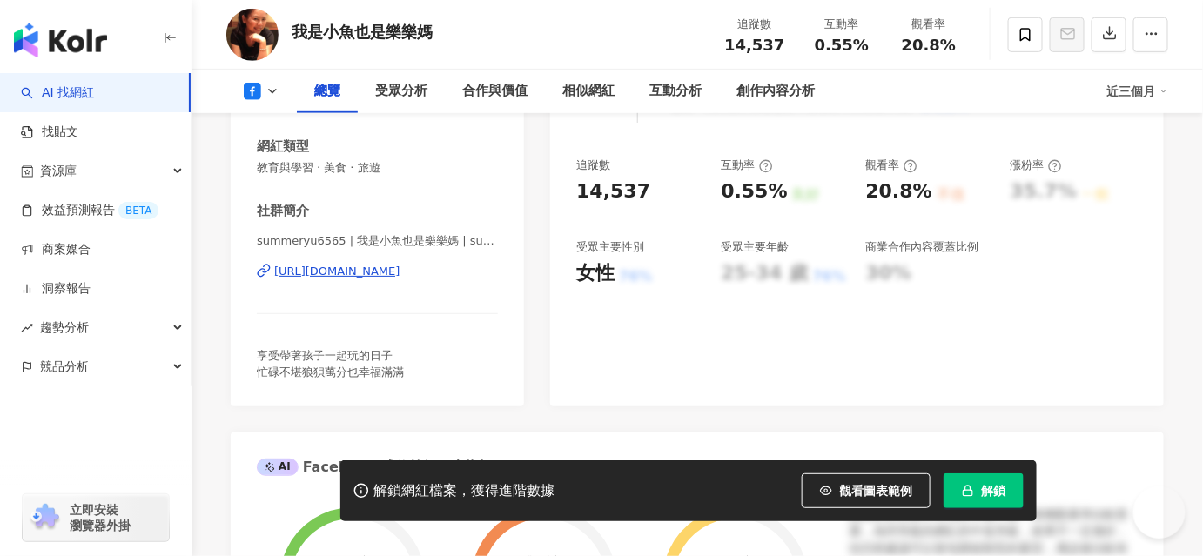
click at [367, 274] on div "[URL][DOMAIN_NAME]" at bounding box center [337, 272] width 126 height 16
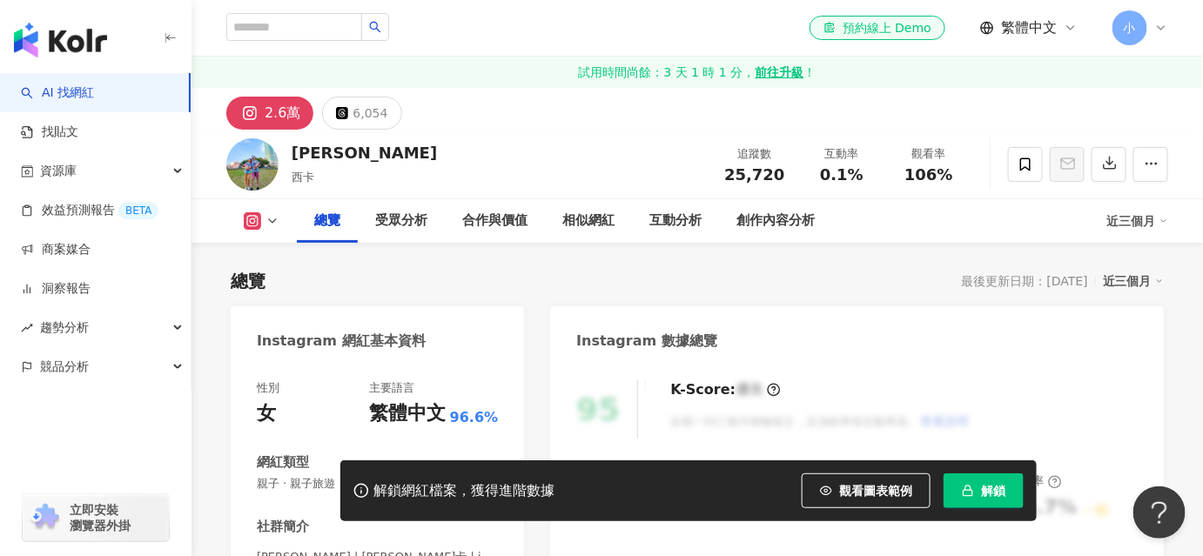
scroll to position [316, 0]
